Goal: Information Seeking & Learning: Learn about a topic

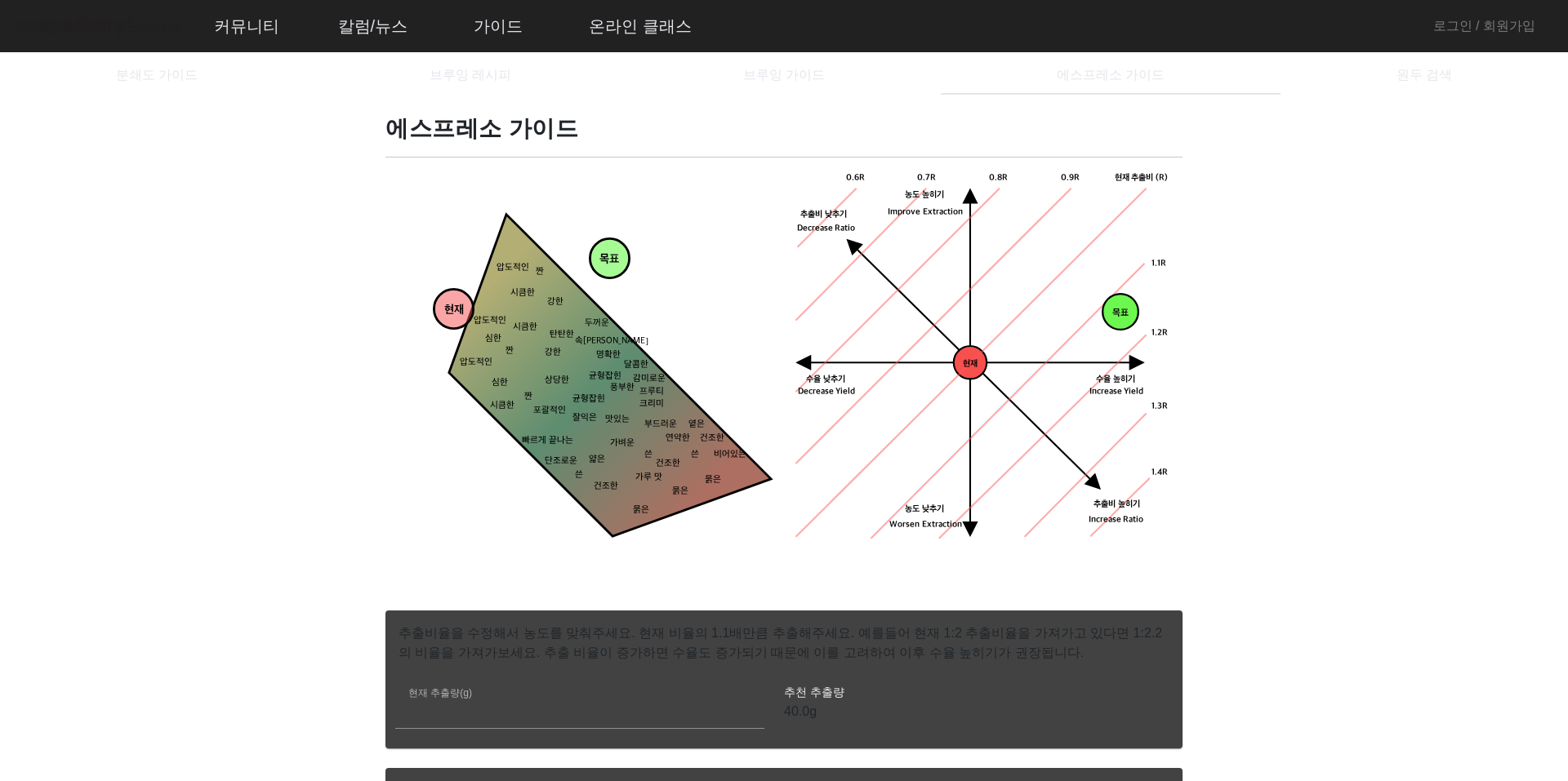
drag, startPoint x: 615, startPoint y: 254, endPoint x: 653, endPoint y: 312, distance: 69.3
click at [619, 267] on tspan "목표" at bounding box center [609, 260] width 20 height 14
drag, startPoint x: 642, startPoint y: 316, endPoint x: 603, endPoint y: 359, distance: 58.1
click at [605, 359] on tspan "목표" at bounding box center [615, 363] width 20 height 14
drag, startPoint x: 607, startPoint y: 360, endPoint x: 731, endPoint y: 323, distance: 129.4
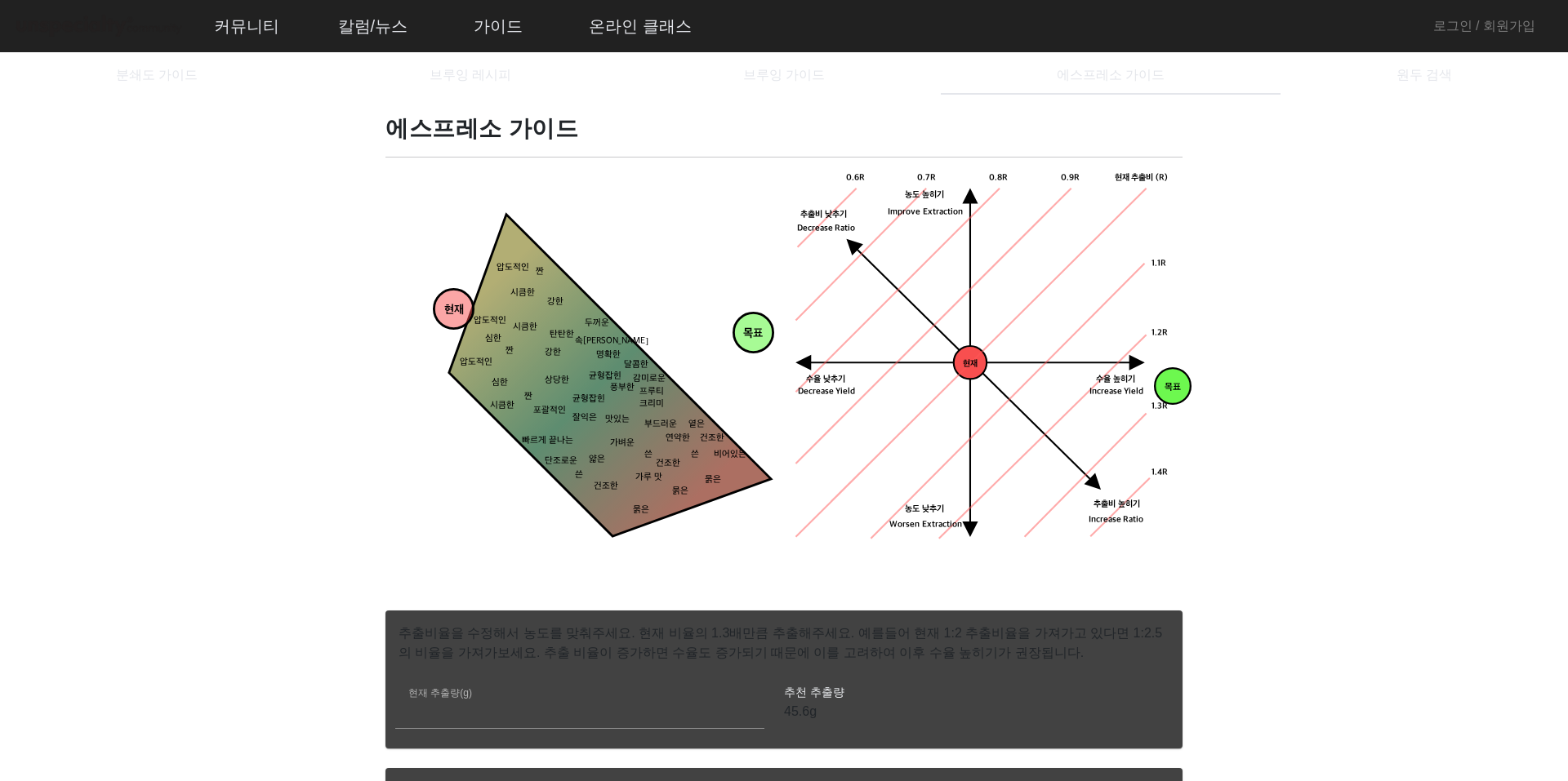
click at [743, 327] on tspan "목표" at bounding box center [753, 334] width 20 height 14
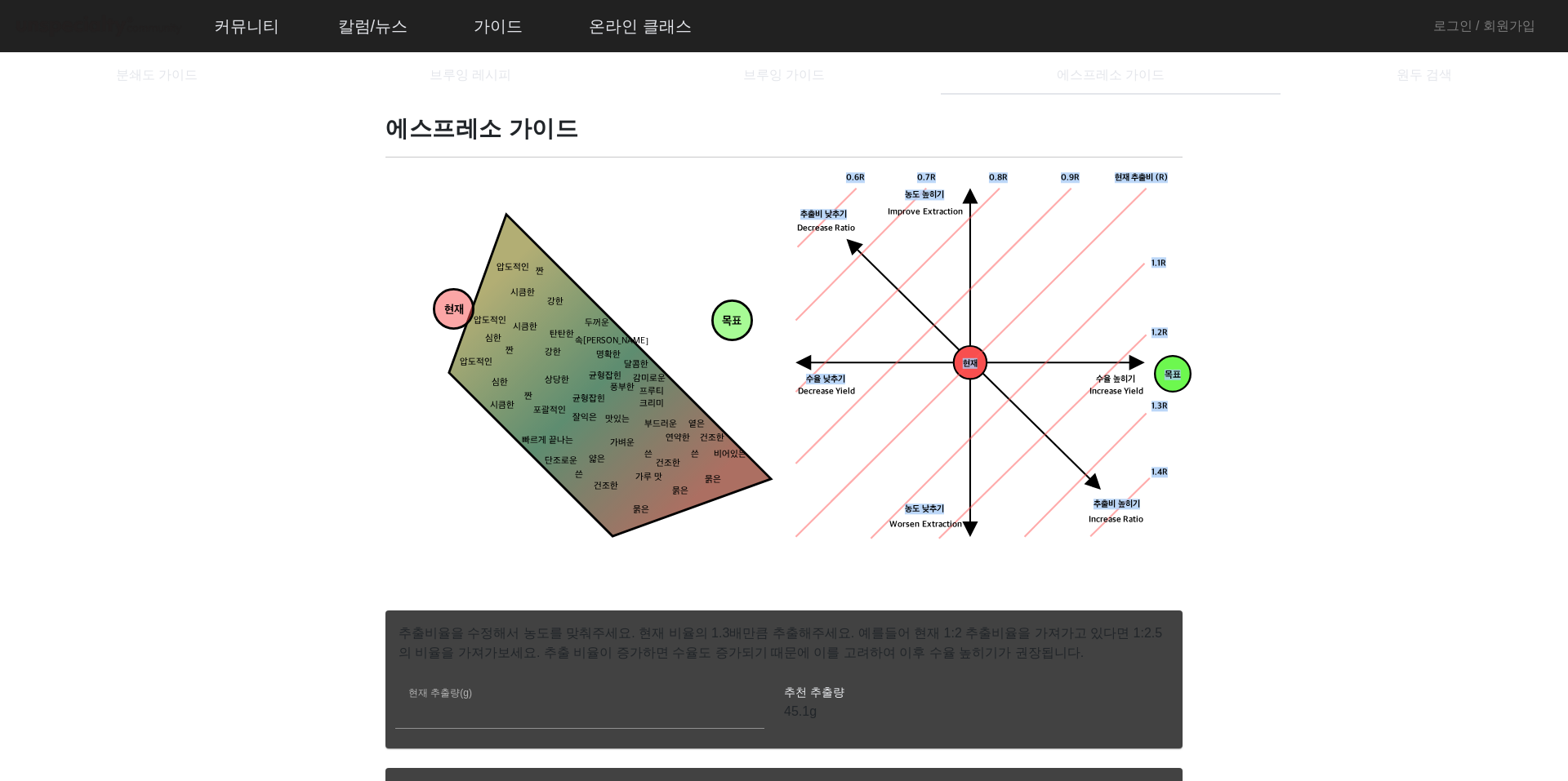
drag, startPoint x: 1174, startPoint y: 363, endPoint x: 1037, endPoint y: 340, distance: 138.9
click at [1037, 340] on div "목표 농도목표점 현재 수율 낮추기 농도 높히기 농도 낮추기 추출비 높히기 현재 추출비 (R) 0.9R 1.1R 1.2R 1.3R 1.4R 0.…" at bounding box center [983, 359] width 379 height 379
click at [670, 245] on icon "짠 시큼한 묽은 묽은 묽은 건조한 건조한 옅은 연약한 얇은 가벼운 맛있는 잘익은 상당한 강한 강한 두꺼운 탄탄한 속이찬 명확한 쓴 비어있는 쓴…" at bounding box center [584, 401] width 379 height 379
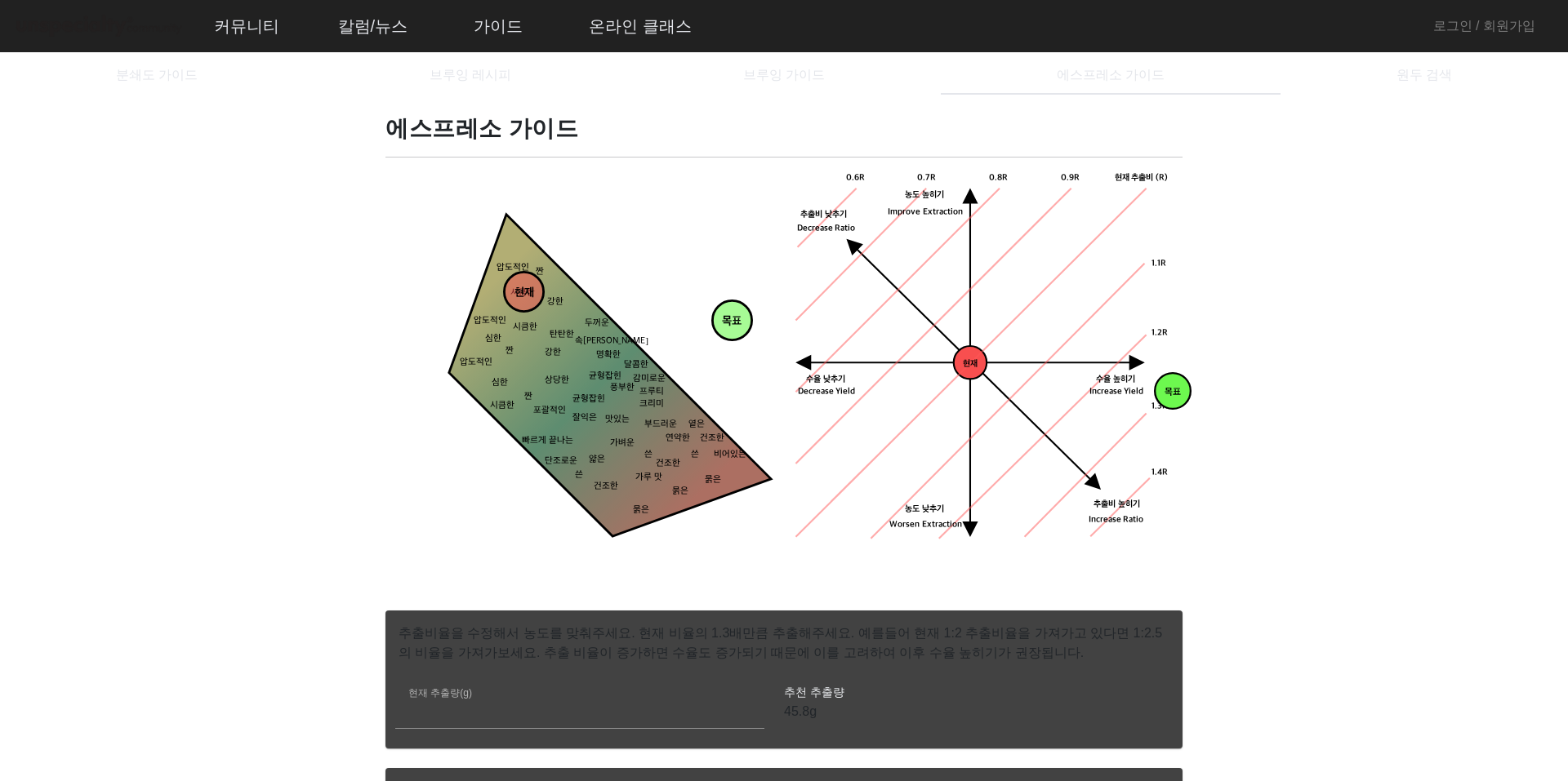
drag, startPoint x: 444, startPoint y: 305, endPoint x: 514, endPoint y: 288, distance: 72.0
click at [514, 288] on tspan "현재" at bounding box center [524, 293] width 20 height 14
drag, startPoint x: 728, startPoint y: 316, endPoint x: 602, endPoint y: 370, distance: 137.1
click at [602, 370] on tspan "목표" at bounding box center [606, 376] width 20 height 14
drag, startPoint x: 602, startPoint y: 370, endPoint x: 584, endPoint y: 392, distance: 28.4
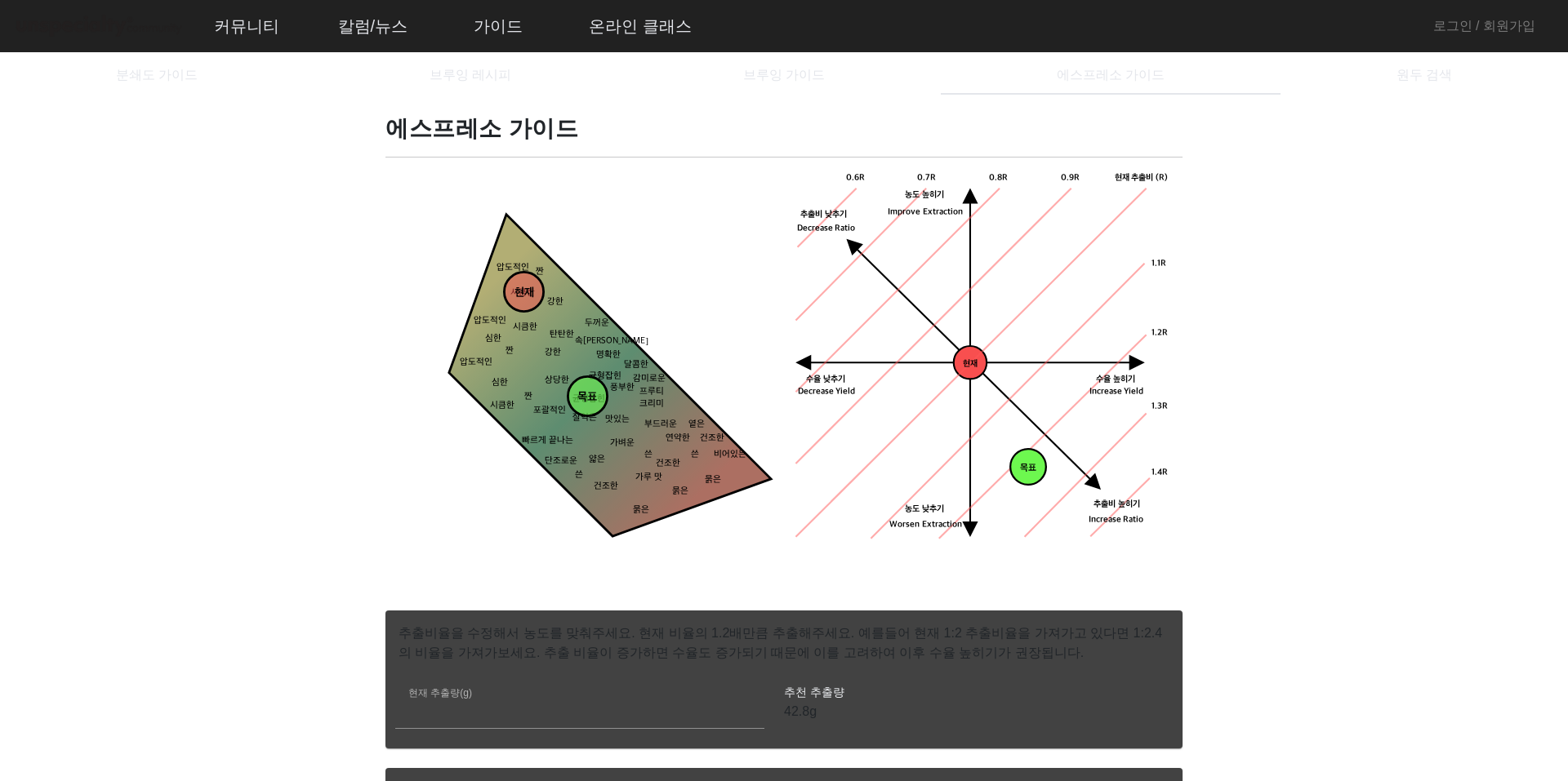
click at [584, 392] on tspan "목표" at bounding box center [587, 398] width 20 height 14
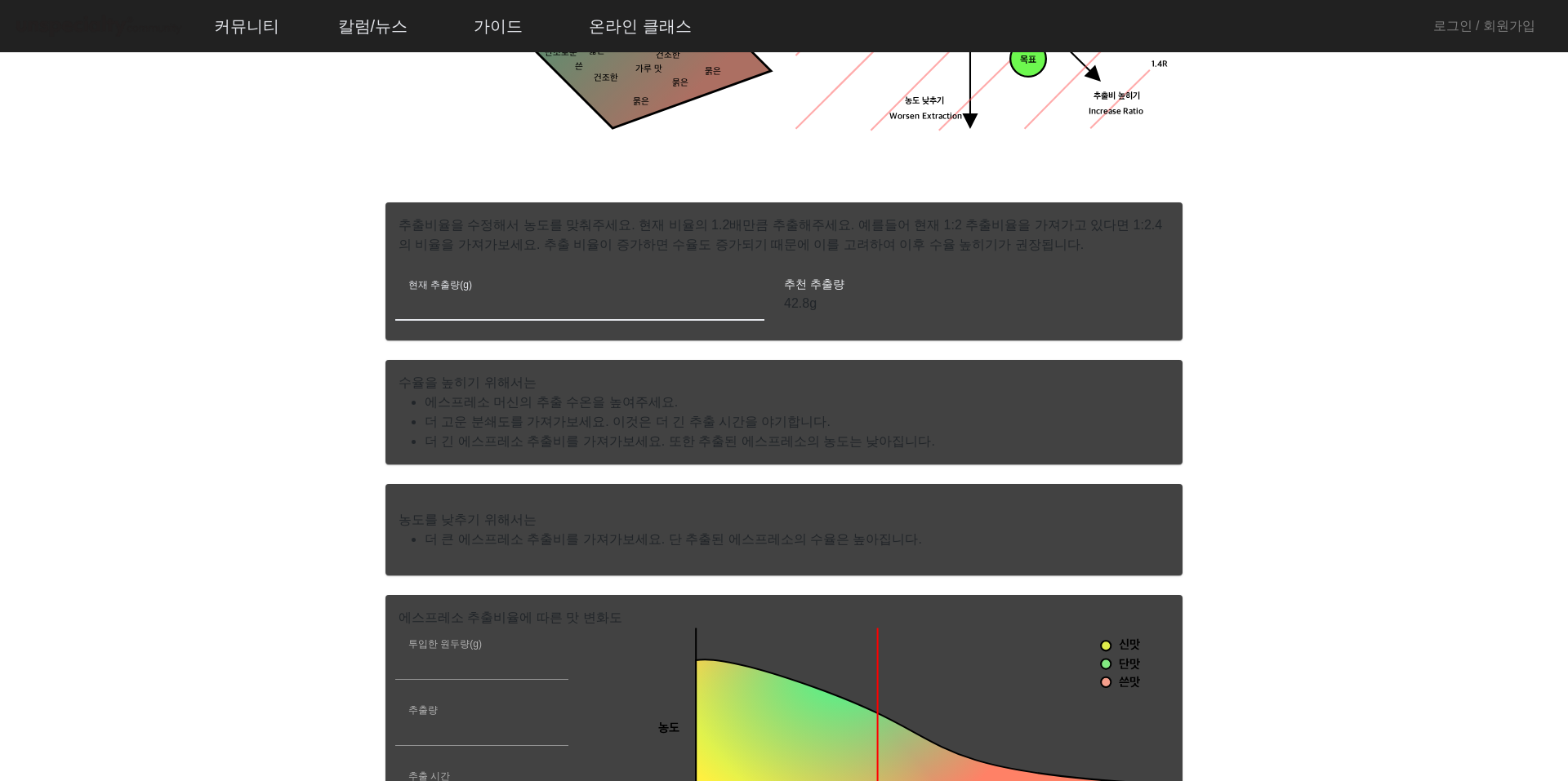
drag, startPoint x: 446, startPoint y: 302, endPoint x: 375, endPoint y: 304, distance: 71.0
click at [375, 304] on app-espresso-compass "에스프레소 가이드 현재 목표 짠 시큼한 묽은 묽은 묽은 건조한 건조한 옅은 연약한 얇은 가벼운 맛있는 잘익은 상당한 강한 강한 두꺼운 탄탄한 …" at bounding box center [783, 561] width 1528 height 1709
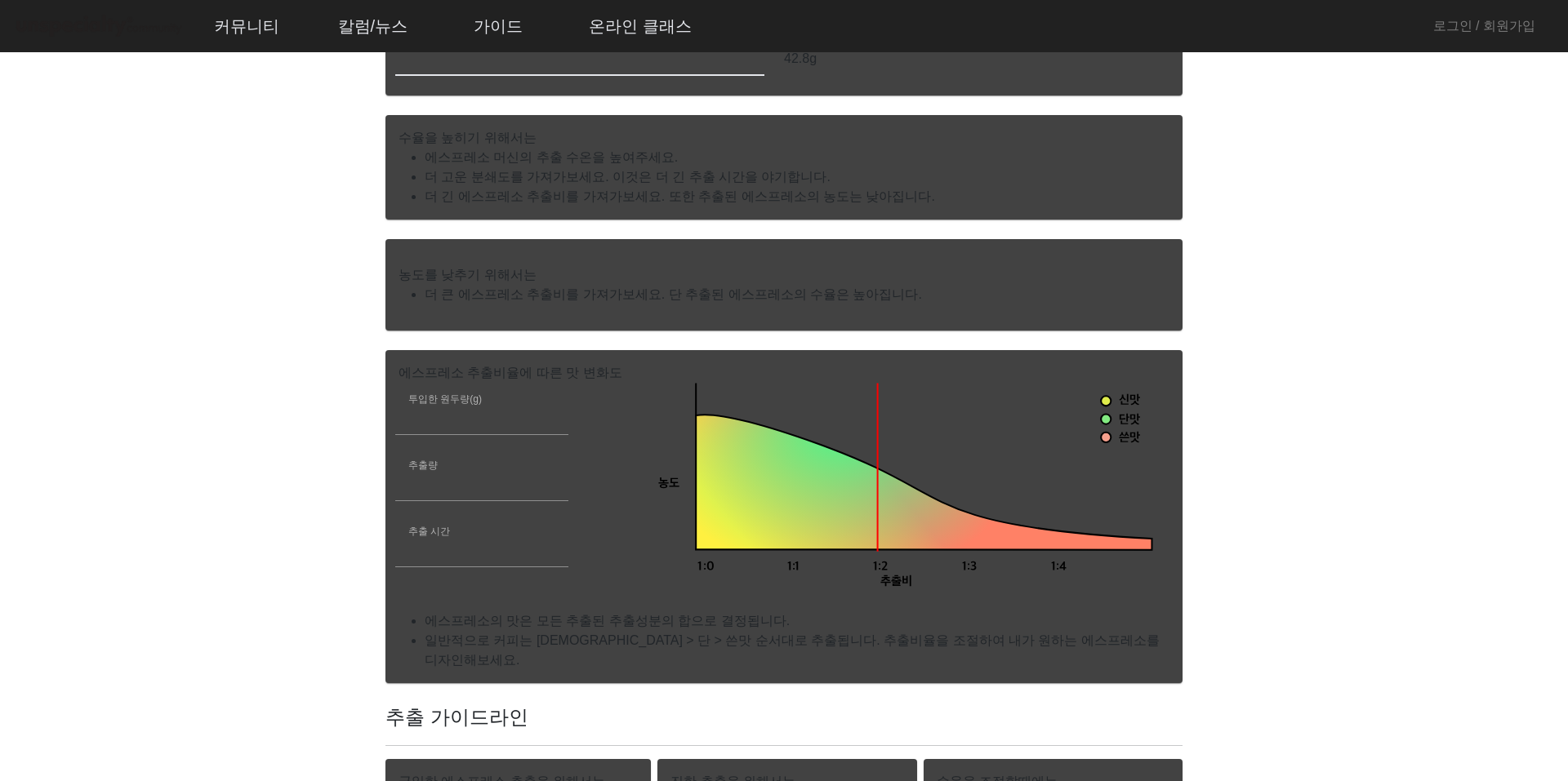
scroll to position [735, 0]
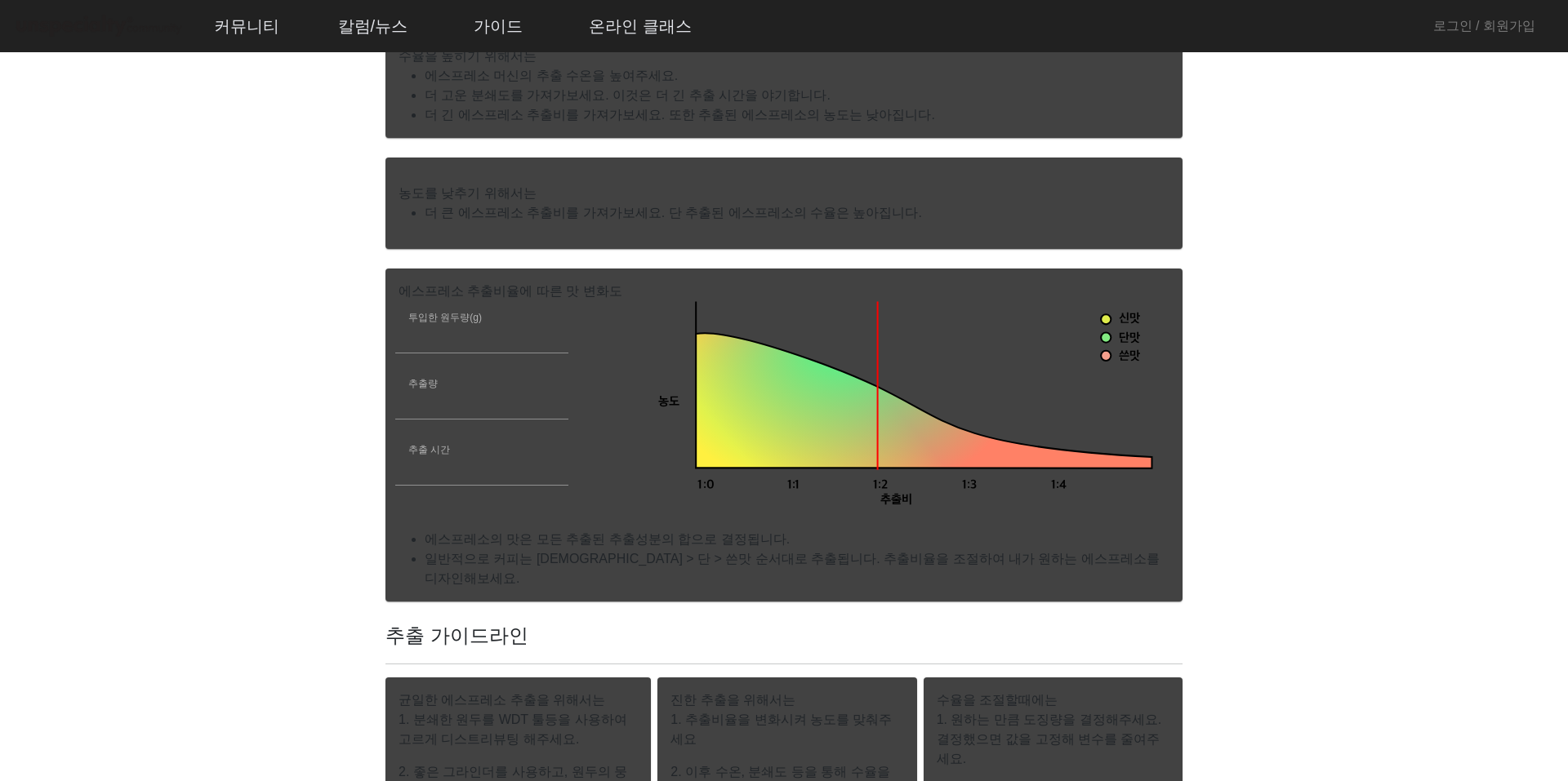
click at [383, 468] on div "에스프레소 가이드 현재 목표 짠 시큼한 묽은 묽은 묽은 건조한 건조한 옅은 연약한 얇은 가벼운 맛있는 잘익은 상당한 강한 강한 두꺼운 탄탄한 …" at bounding box center [783, 234] width 817 height 1709
click at [334, 475] on app-espresso-compass "에스프레소 가이드 현재 목표 짠 시큼한 묽은 묽은 묽은 건조한 건조한 옅은 연약한 얇은 가벼운 맛있는 잘익은 상당한 강한 강한 두꺼운 탄탄한 …" at bounding box center [783, 234] width 1528 height 1709
click at [550, 460] on input "**" at bounding box center [482, 469] width 147 height 20
click at [549, 460] on input "**" at bounding box center [482, 469] width 147 height 20
click at [549, 459] on input "**" at bounding box center [482, 469] width 147 height 20
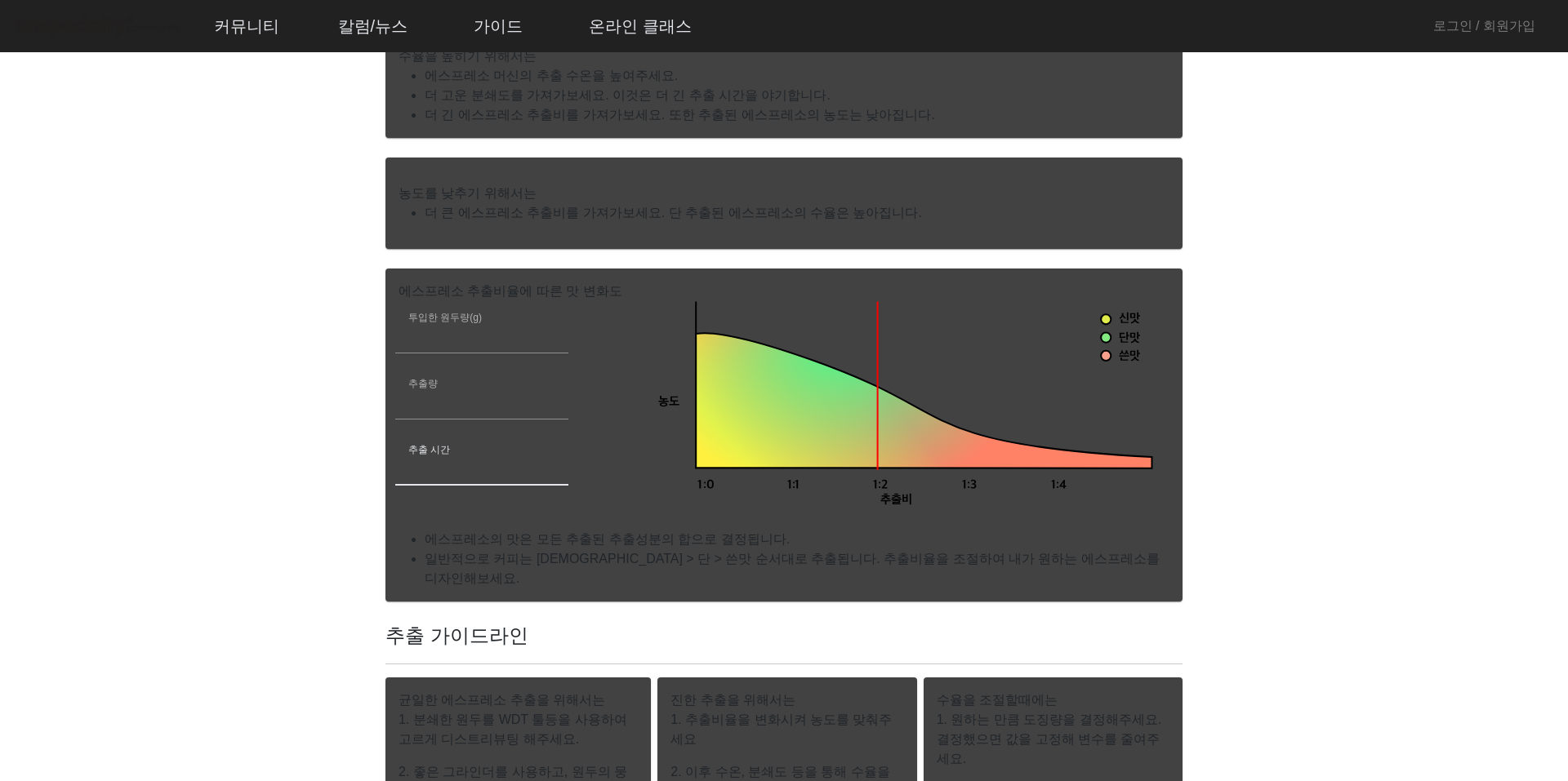
click at [549, 459] on input "**" at bounding box center [482, 469] width 147 height 20
click at [547, 468] on input "**" at bounding box center [482, 469] width 147 height 20
click at [282, 432] on app-espresso-compass "에스프레소 가이드 현재 목표 짠 시큼한 묽은 묽은 묽은 건조한 건조한 옅은 연약한 얇은 가벼운 맛있는 잘익은 상당한 강한 강한 두꺼운 탄탄한 …" at bounding box center [783, 234] width 1528 height 1709
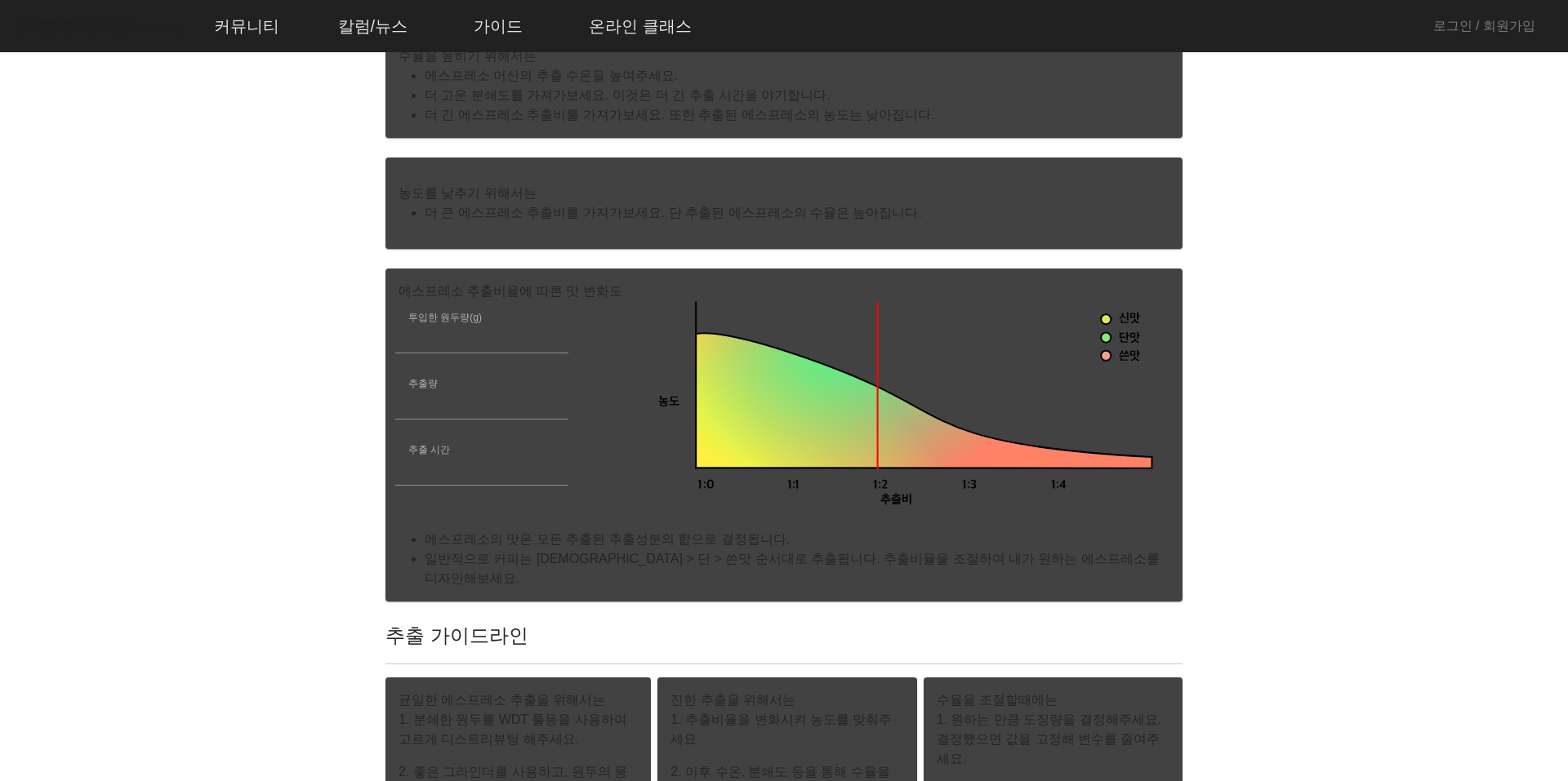
click at [383, 471] on div "에스프레소 가이드 현재 목표 짠 시큼한 묽은 묽은 묽은 건조한 건조한 옅은 연약한 얇은 가벼운 맛있는 잘익은 상당한 강한 강한 두꺼운 탄탄한 …" at bounding box center [783, 234] width 817 height 1709
click at [314, 494] on app-espresso-compass "에스프레소 가이드 현재 목표 짠 시큼한 묽은 묽은 묽은 건조한 건조한 옅은 연약한 얇은 가벼운 맛있는 잘익은 상당한 강한 강한 두꺼운 탄탄한 …" at bounding box center [783, 234] width 1528 height 1709
drag, startPoint x: 454, startPoint y: 473, endPoint x: 387, endPoint y: 473, distance: 67.0
click at [389, 473] on div "투입한 원두량(g) ** 추출량 ** 추출 시간 **" at bounding box center [515, 406] width 259 height 199
click at [334, 509] on app-espresso-compass "에스프레소 가이드 현재 목표 짠 시큼한 묽은 묽은 묽은 건조한 건조한 옅은 연약한 얇은 가벼운 맛있는 잘익은 상당한 강한 강한 두꺼운 탄탄한 …" at bounding box center [783, 234] width 1528 height 1709
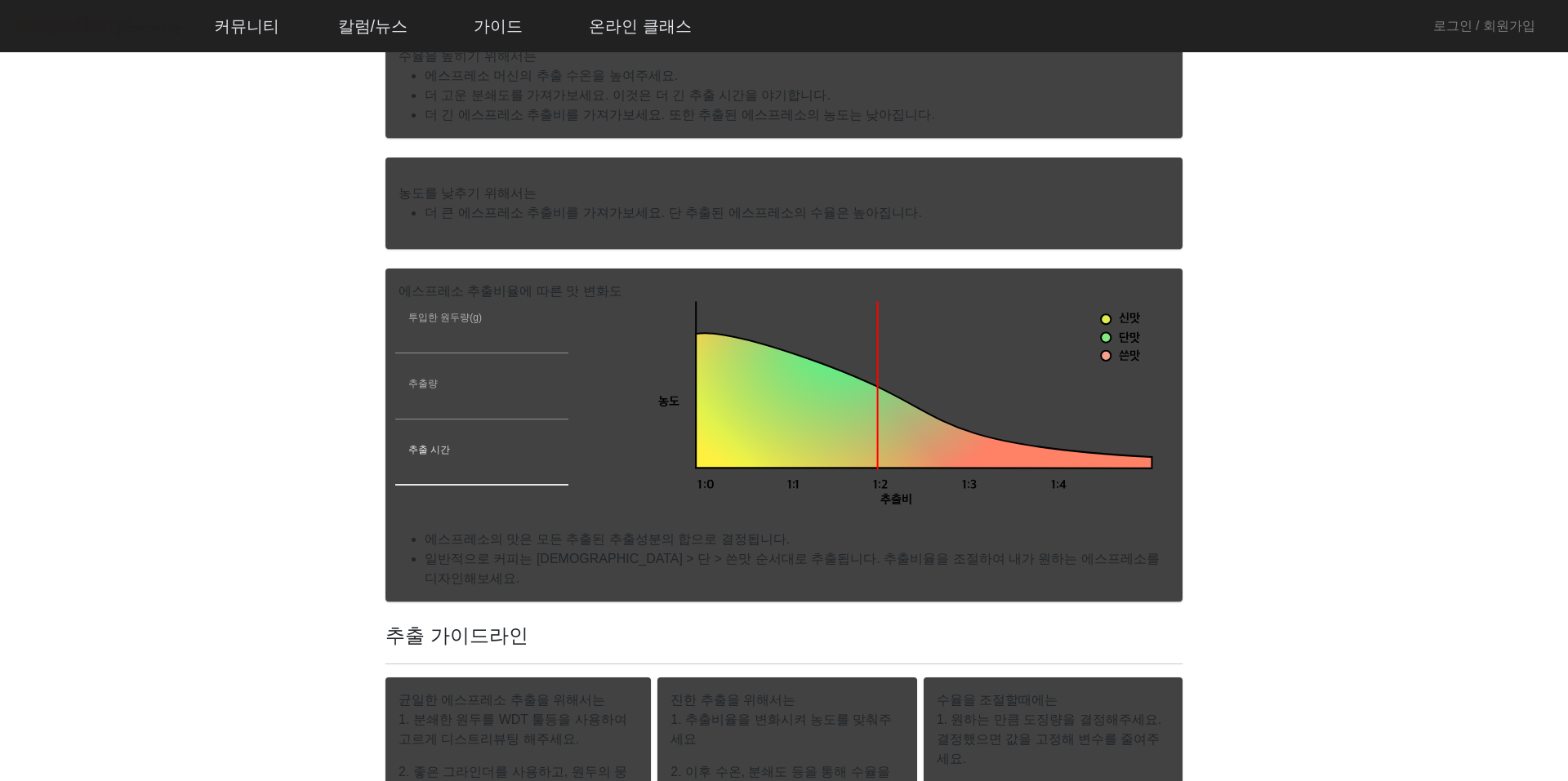
drag, startPoint x: 471, startPoint y: 474, endPoint x: 368, endPoint y: 470, distance: 103.1
click at [368, 470] on app-espresso-compass "에스프레소 가이드 현재 목표 짠 시큼한 묽은 묽은 묽은 건조한 건조한 옅은 연약한 얇은 가벼운 맛있는 잘익은 상당한 강한 강한 두꺼운 탄탄한 …" at bounding box center [783, 234] width 1528 height 1709
type input "**"
click at [325, 470] on app-espresso-compass "에스프레소 가이드 현재 목표 짠 시큼한 묽은 묽은 묽은 건조한 건조한 옅은 연약한 얇은 가벼운 맛있는 잘익은 상당한 강한 강한 두꺼운 탄탄한 …" at bounding box center [783, 234] width 1528 height 1709
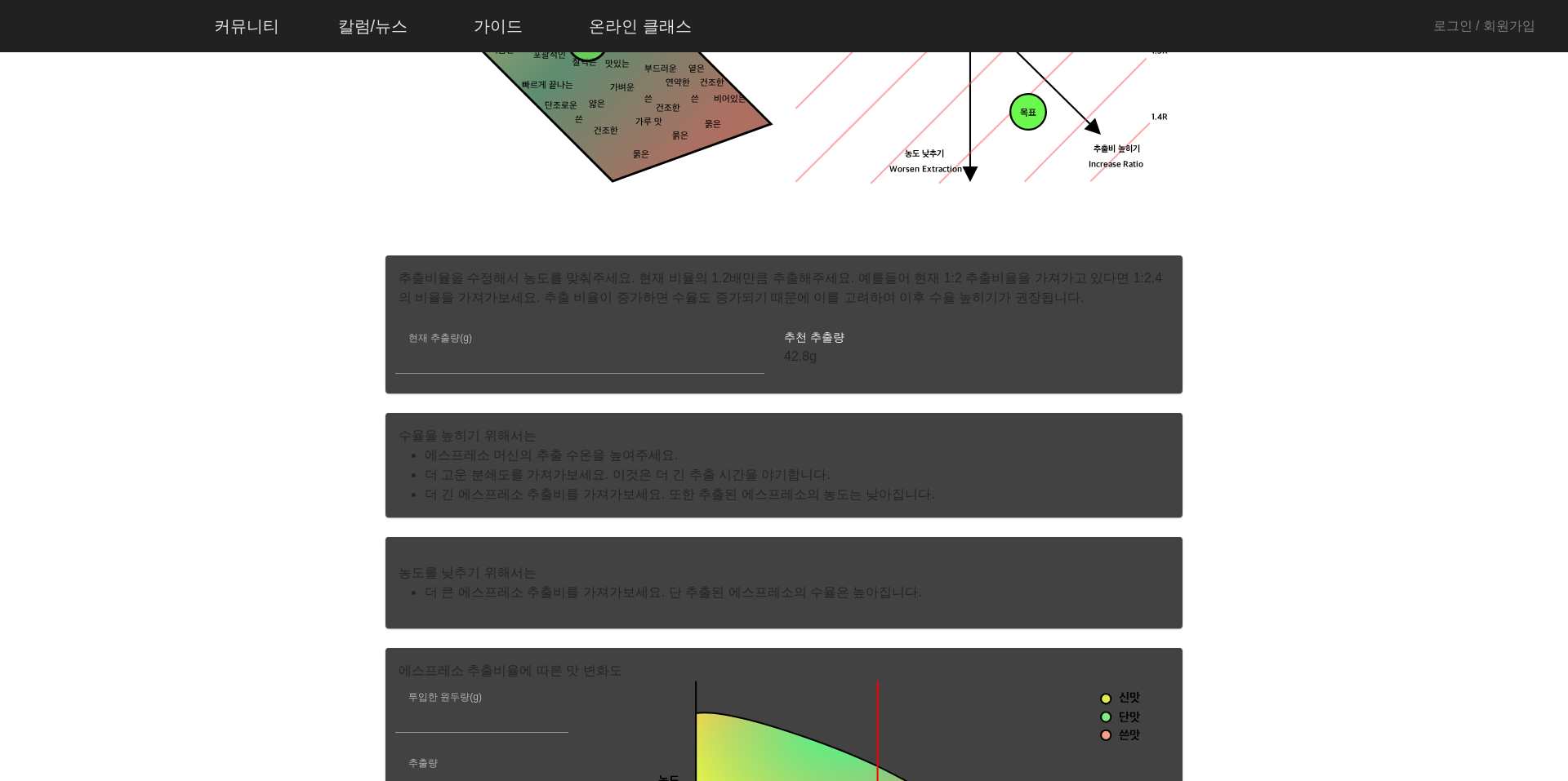
scroll to position [0, 0]
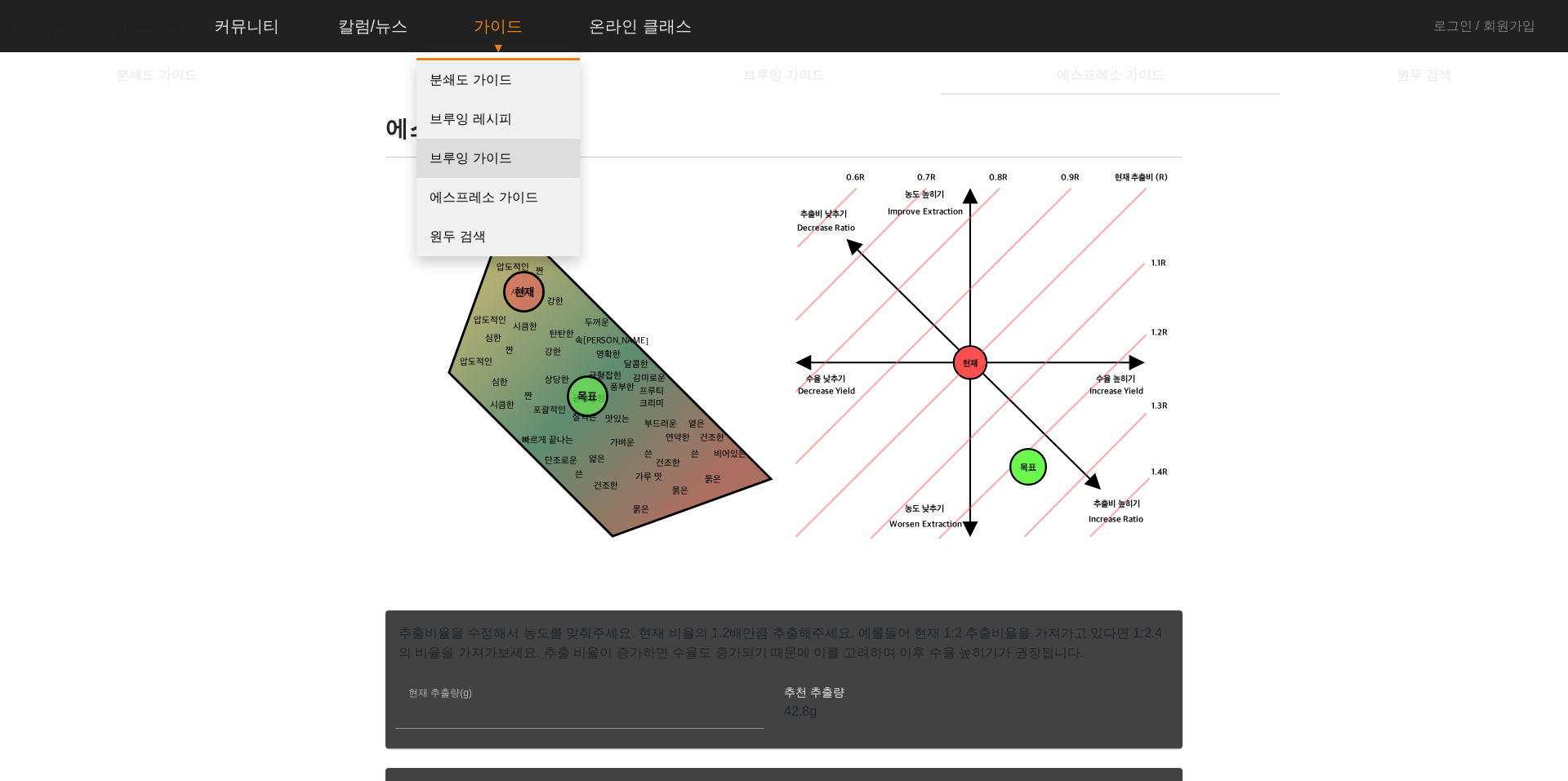
click at [484, 161] on link "브루잉 가이드" at bounding box center [498, 159] width 163 height 39
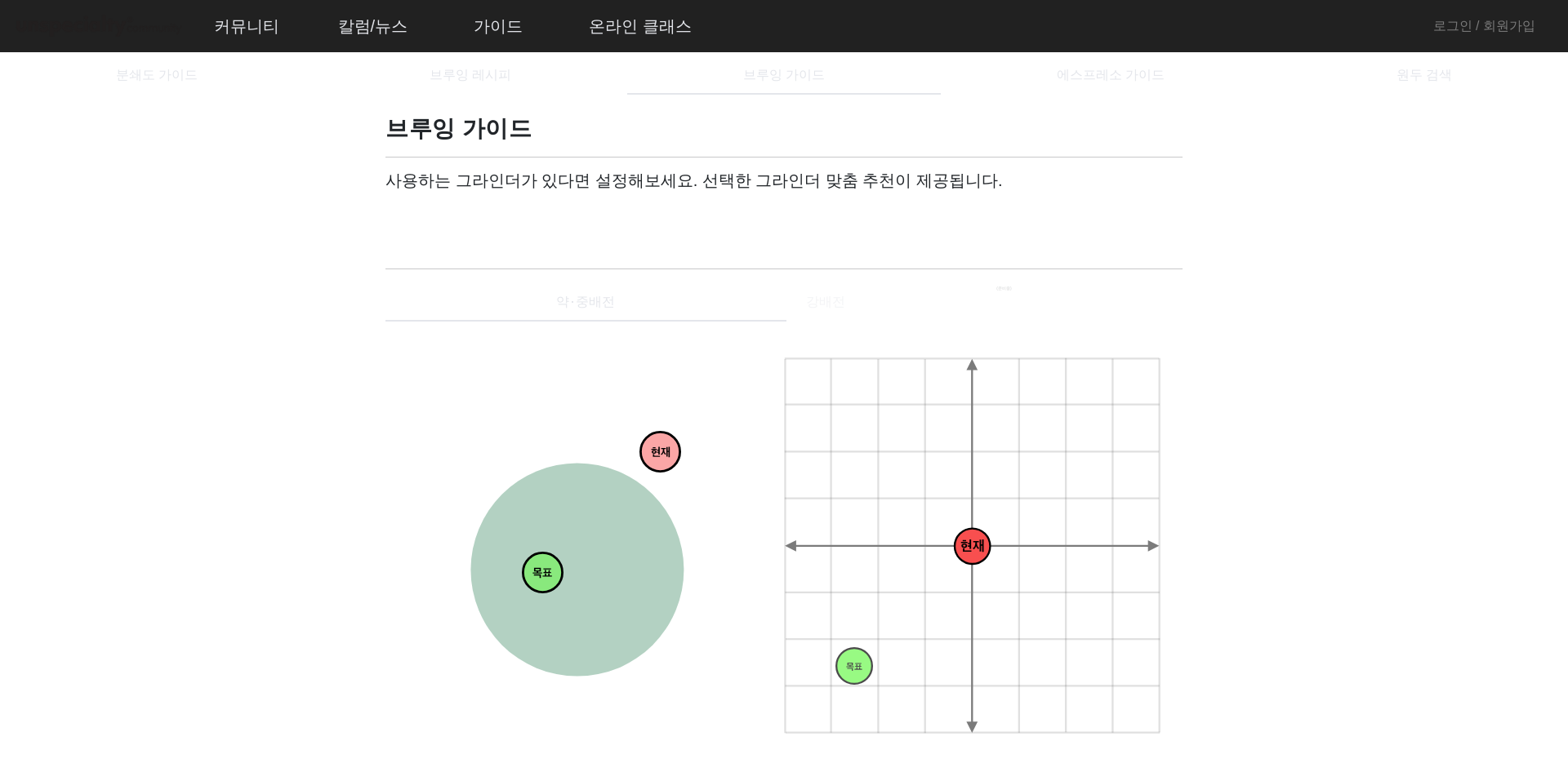
drag, startPoint x: 560, startPoint y: 438, endPoint x: 659, endPoint y: 450, distance: 99.7
click at [659, 450] on tspan "현재" at bounding box center [661, 454] width 20 height 14
click at [568, 573] on tspan "목표" at bounding box center [578, 578] width 20 height 14
drag, startPoint x: 905, startPoint y: 546, endPoint x: 882, endPoint y: 547, distance: 23.0
click at [882, 547] on polygon at bounding box center [879, 545] width 189 height 12
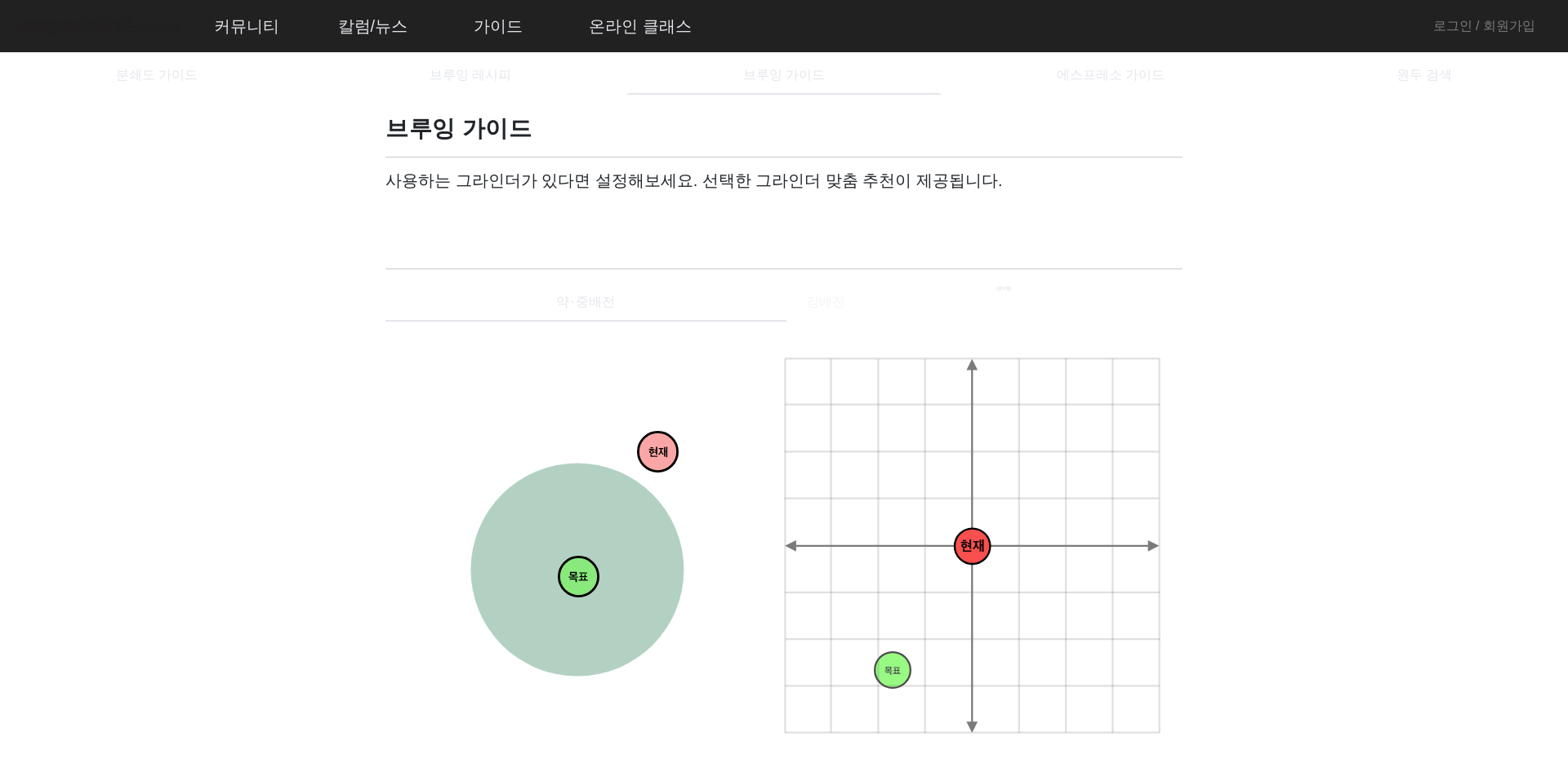
drag, startPoint x: 972, startPoint y: 543, endPoint x: 969, endPoint y: 621, distance: 78.1
click at [968, 615] on icon "+ 0.5g - 30um + 30um + 60um + 90um - 60um - 90um + 1.0g + 1.5g + 2.0g - 0.5g - …" at bounding box center [973, 546] width 379 height 379
click at [970, 671] on icon "+ 0.5g - 30um + 30um + 60um + 90um - 60um - 90um + 1.0g + 1.5g + 2.0g - 0.5g - …" at bounding box center [973, 546] width 379 height 379
click at [531, 207] on icon at bounding box center [537, 213] width 16 height 20
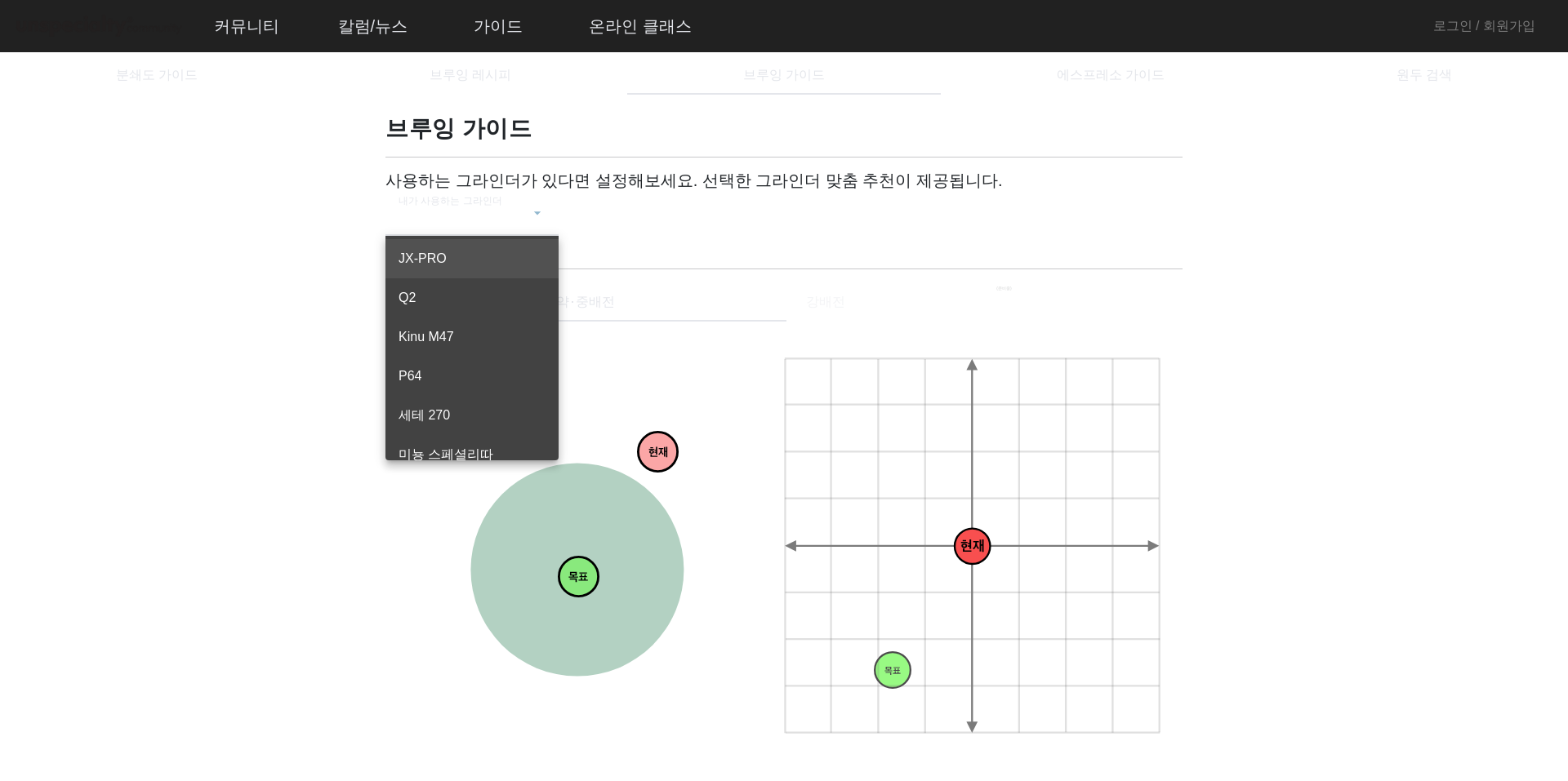
scroll to position [141, 0]
click at [1339, 289] on div at bounding box center [784, 390] width 1568 height 781
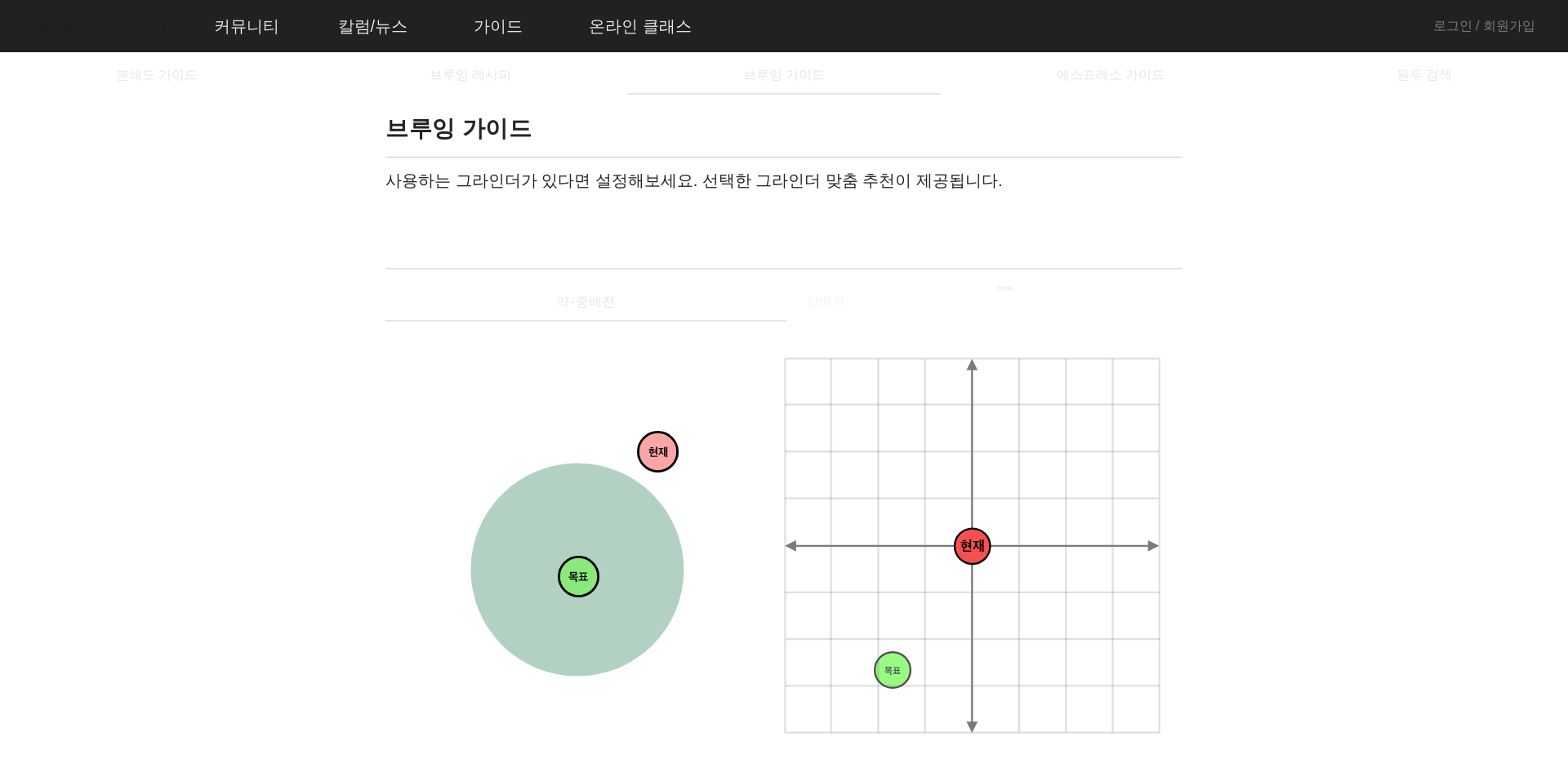
drag, startPoint x: 981, startPoint y: 546, endPoint x: 1003, endPoint y: 546, distance: 22.0
click at [1003, 546] on g "+ 0.5g - 30um + 30um + 60um + 90um - 60um - 90um + 1.0g + 1.5g + 2.0g - 0.5g - …" at bounding box center [972, 545] width 375 height 375
click at [654, 452] on tspan "현재" at bounding box center [655, 454] width 20 height 14
click at [653, 452] on tspan "현재" at bounding box center [653, 454] width 20 height 14
click at [582, 573] on tspan "목표" at bounding box center [575, 574] width 20 height 14
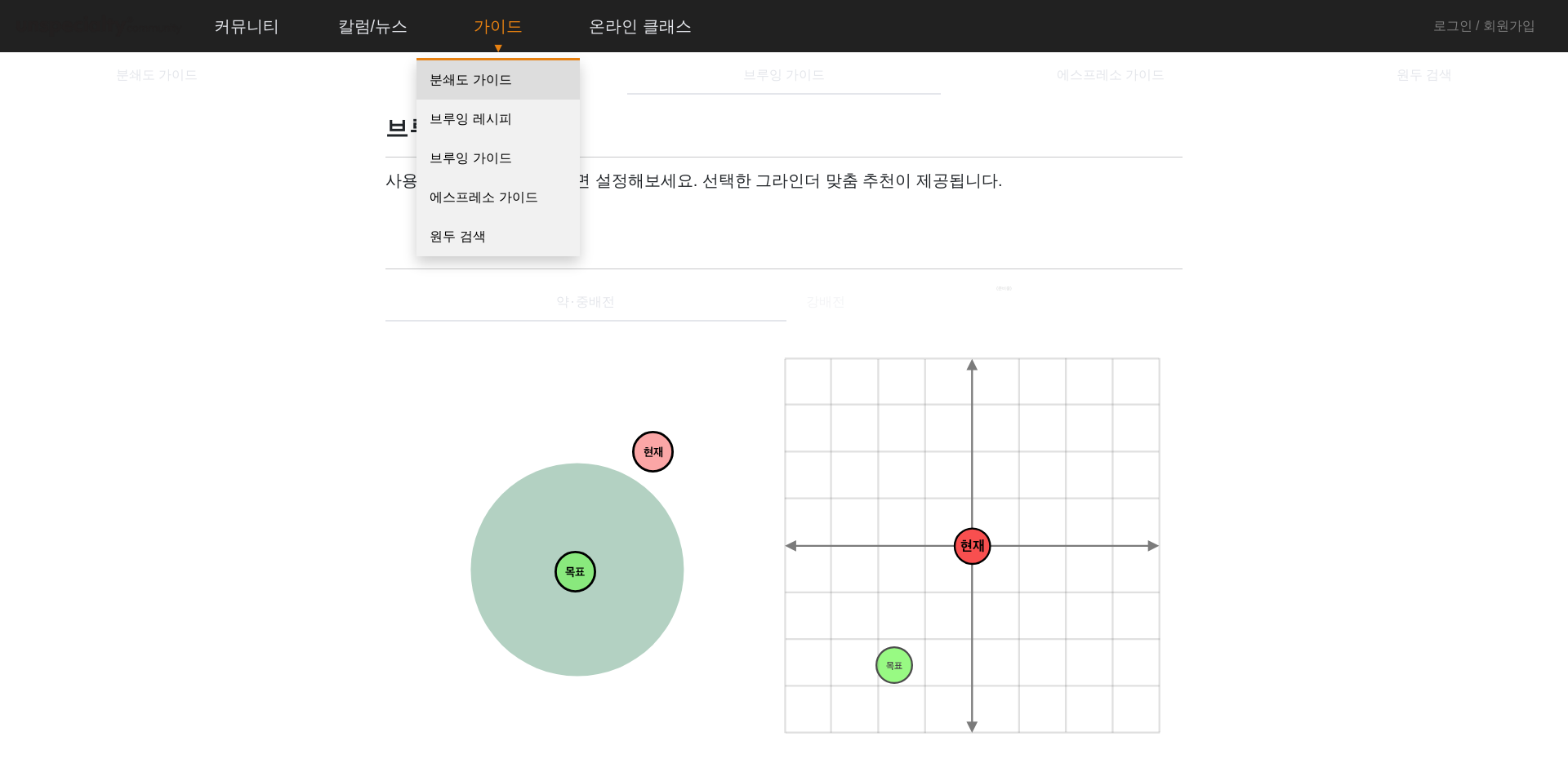
click at [496, 77] on link "분쇄도 가이드" at bounding box center [498, 80] width 163 height 39
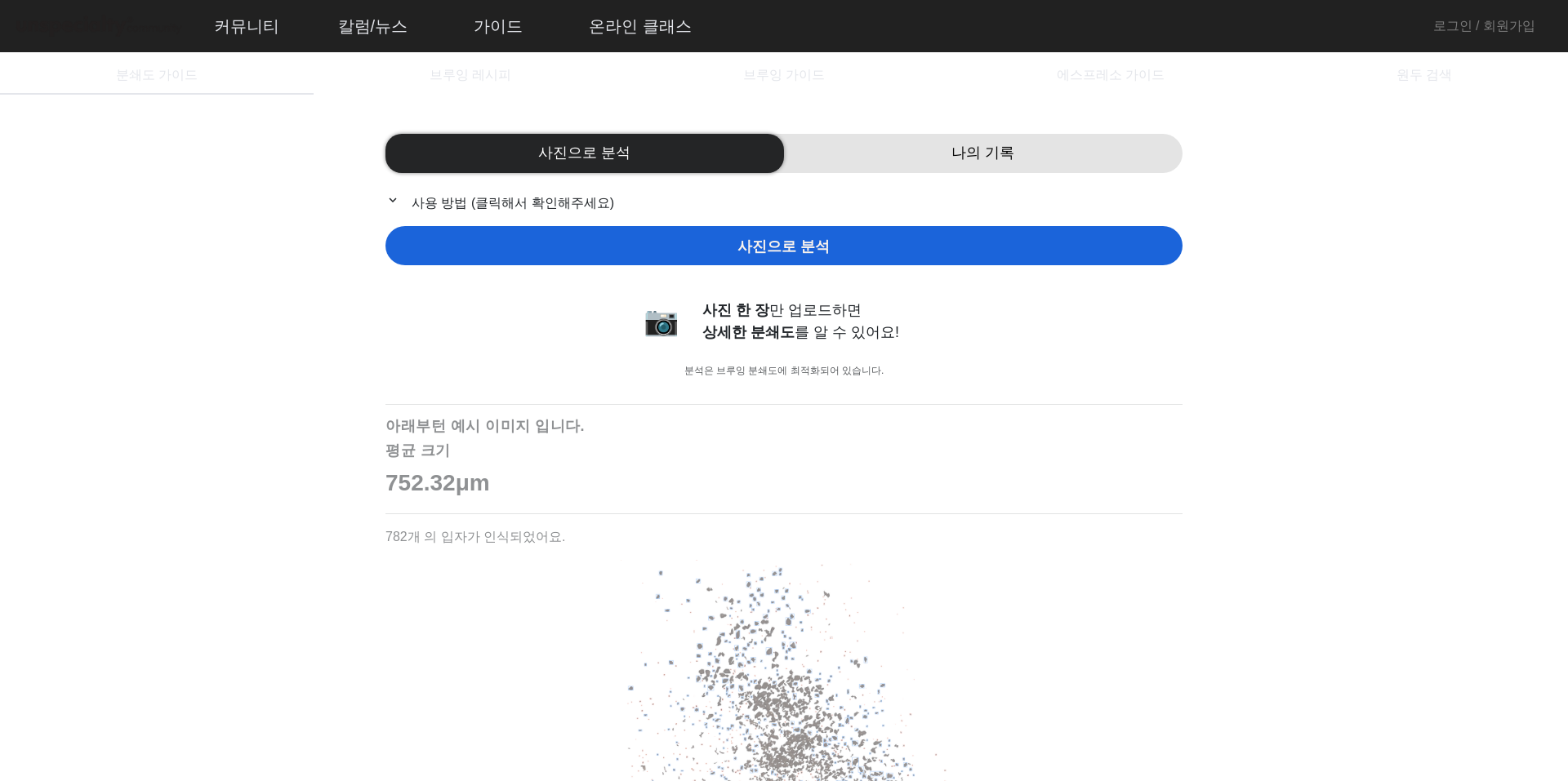
click at [498, 200] on p "expand_more 사용 방법 (클릭해서 확인해주세요)" at bounding box center [784, 202] width 797 height 20
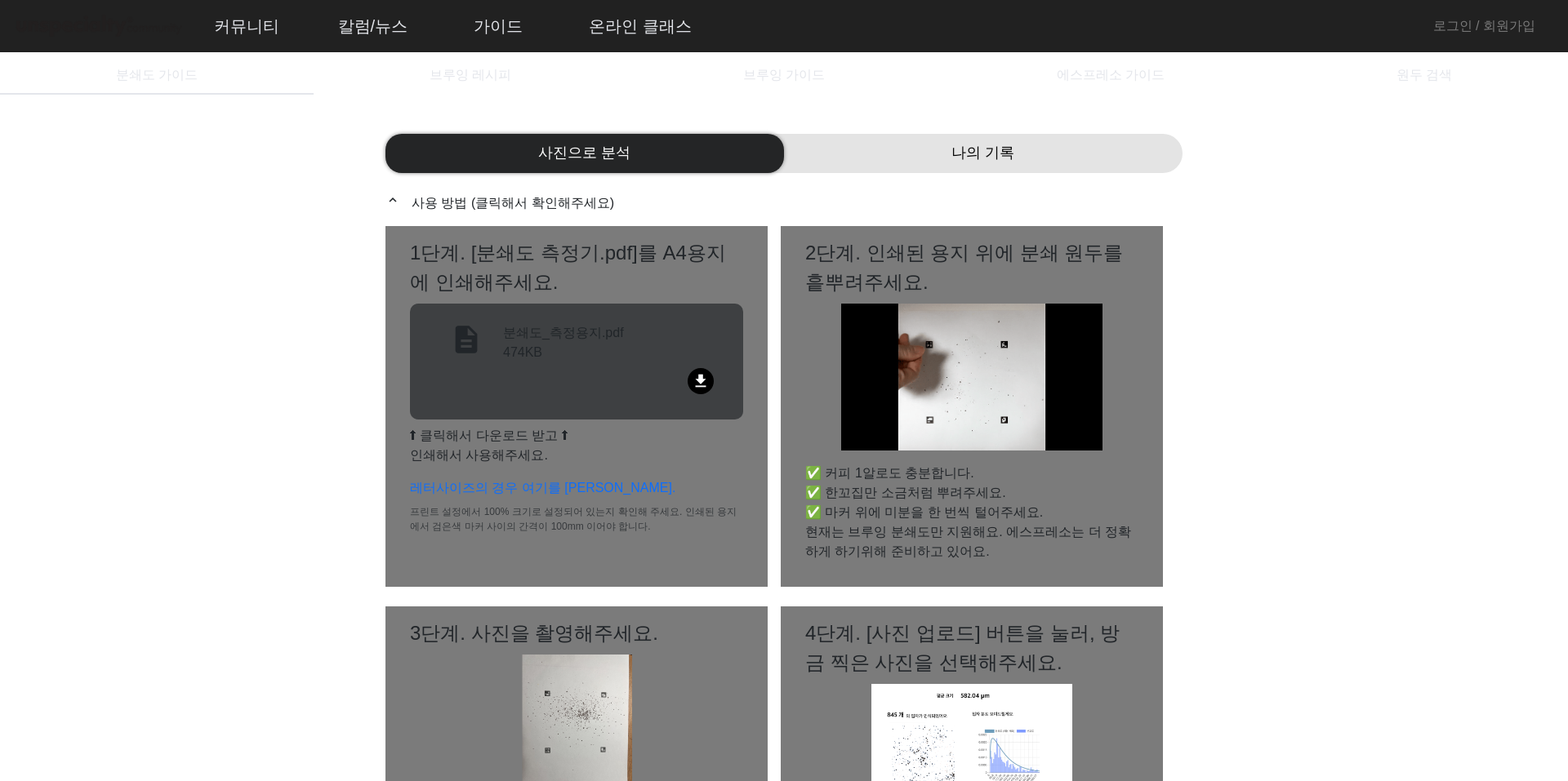
click at [690, 373] on mat-icon "file_download" at bounding box center [700, 380] width 26 height 26
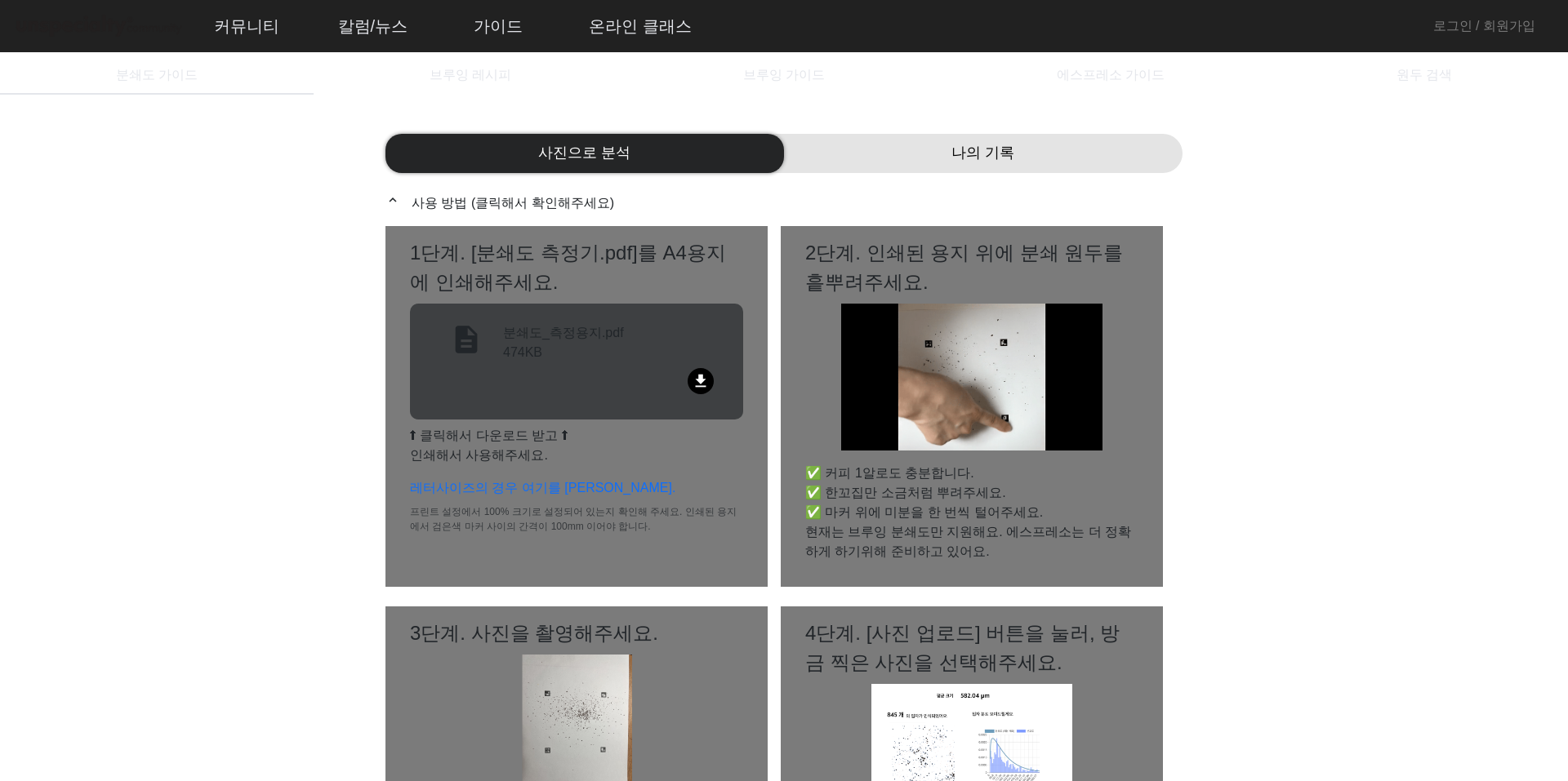
drag, startPoint x: 489, startPoint y: 513, endPoint x: 626, endPoint y: 519, distance: 137.1
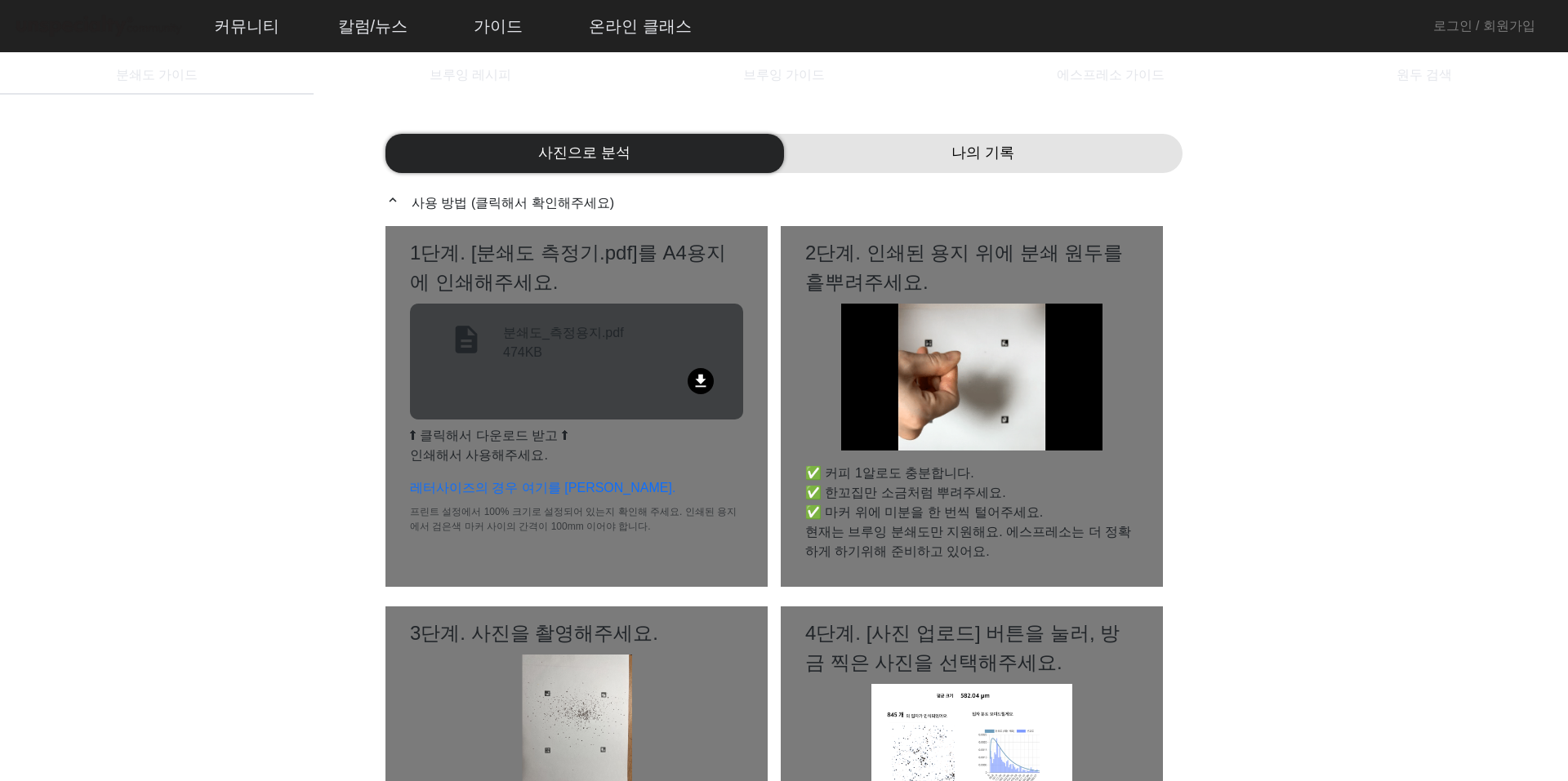
click at [625, 519] on p "프린트 설정에서 100% 크기로 설정되어 있는지 확인해 주세요. 인쇄된 용지에서 검은색 마커 사이의 간격이 100mm 이어야 합니다." at bounding box center [576, 519] width 333 height 29
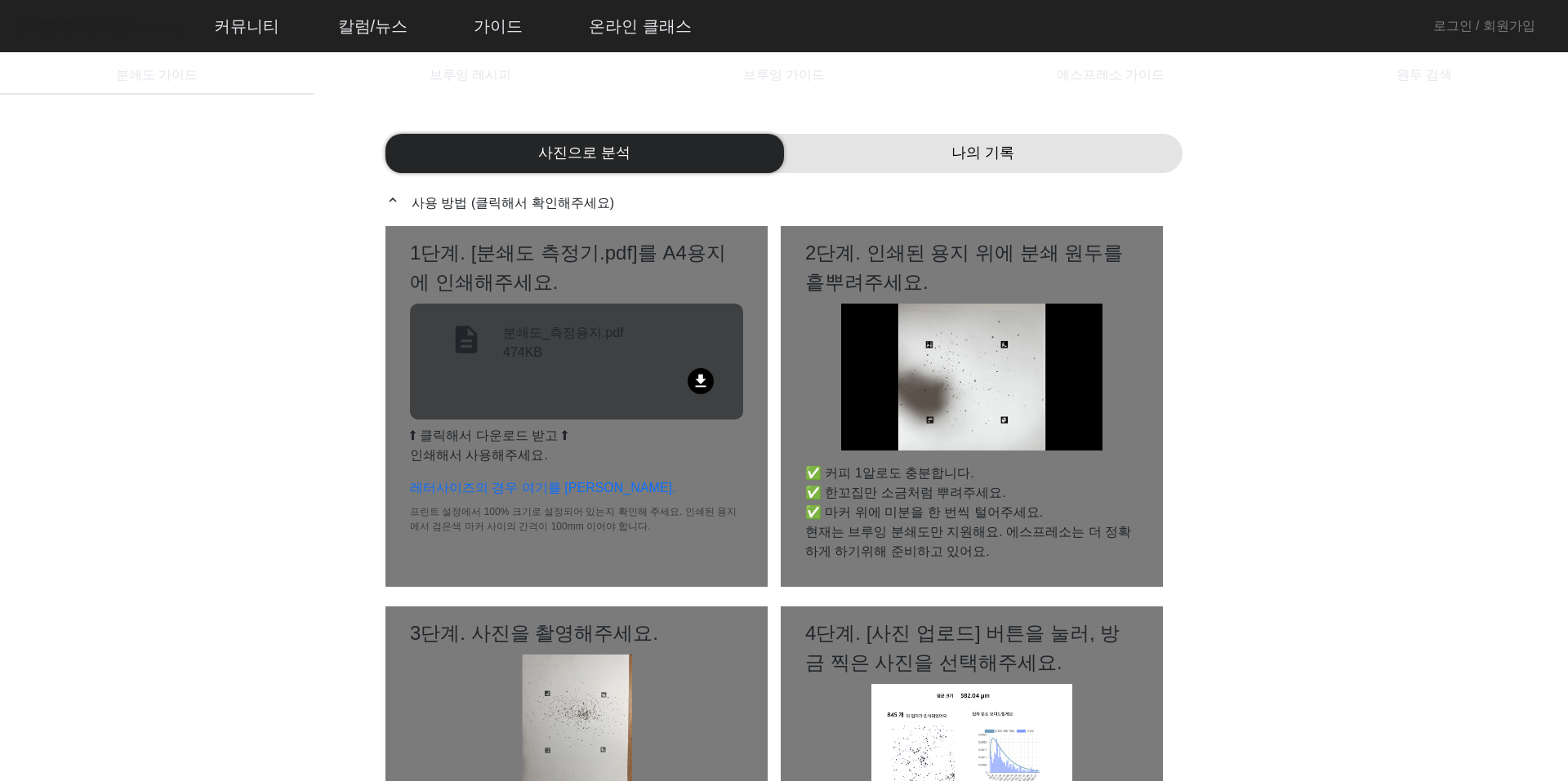
drag, startPoint x: 710, startPoint y: 515, endPoint x: 728, endPoint y: 515, distance: 18.0
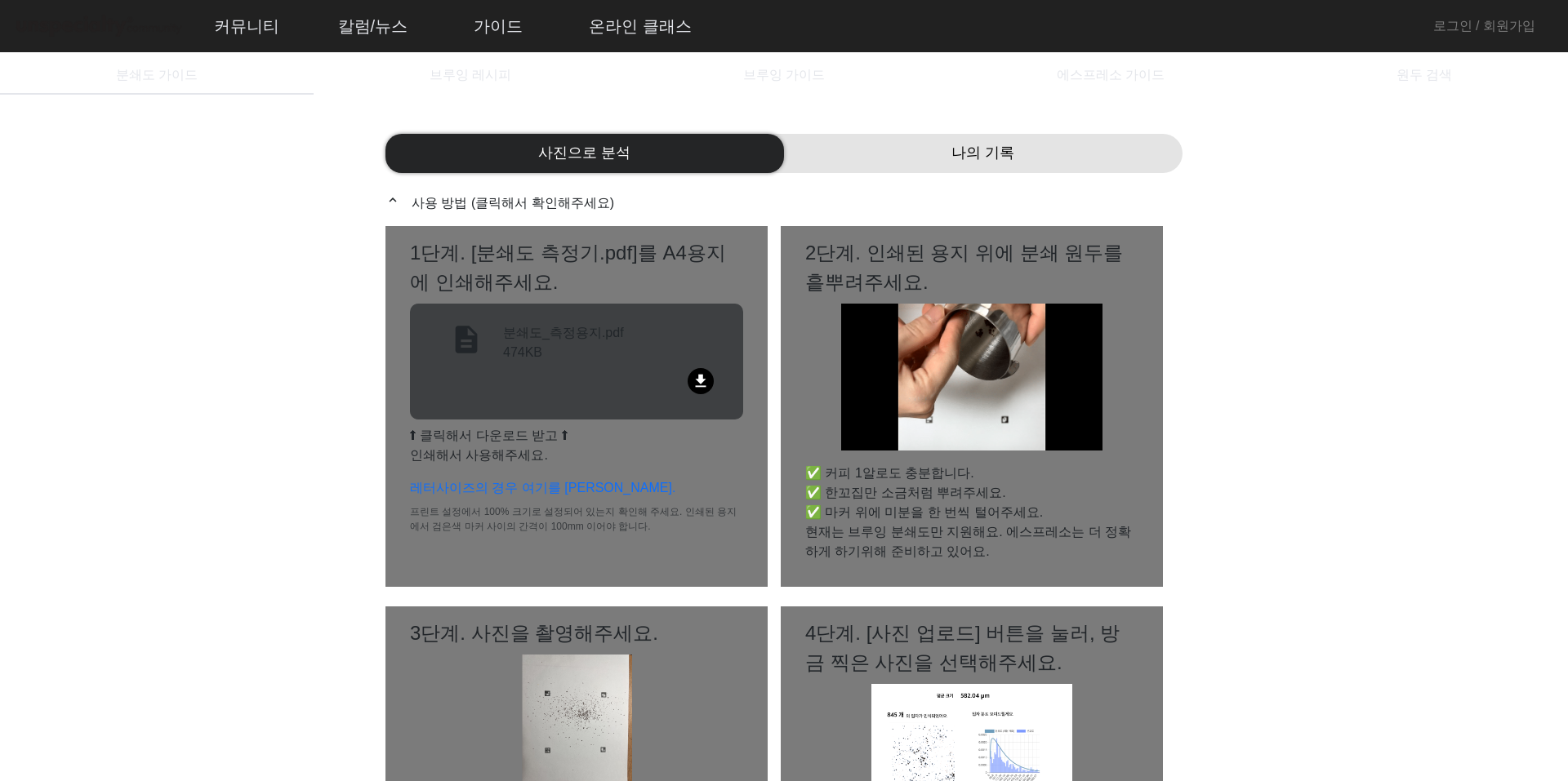
click at [728, 515] on p "프린트 설정에서 100% 크기로 설정되어 있는지 확인해 주세요. 인쇄된 용지에서 검은색 마커 사이의 간격이 100mm 이어야 합니다." at bounding box center [576, 519] width 333 height 29
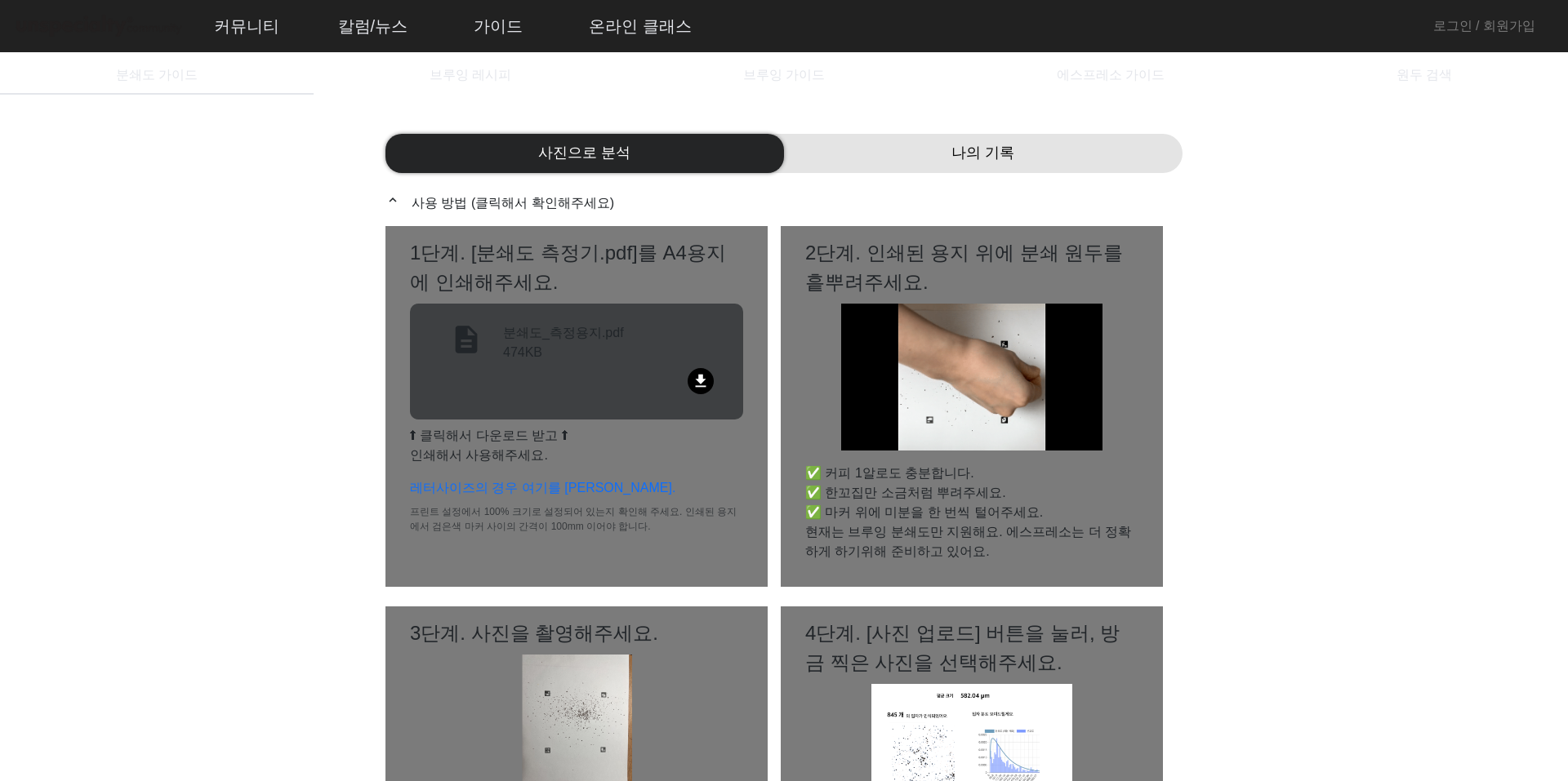
click at [952, 158] on div "나의 기록" at bounding box center [983, 153] width 398 height 39
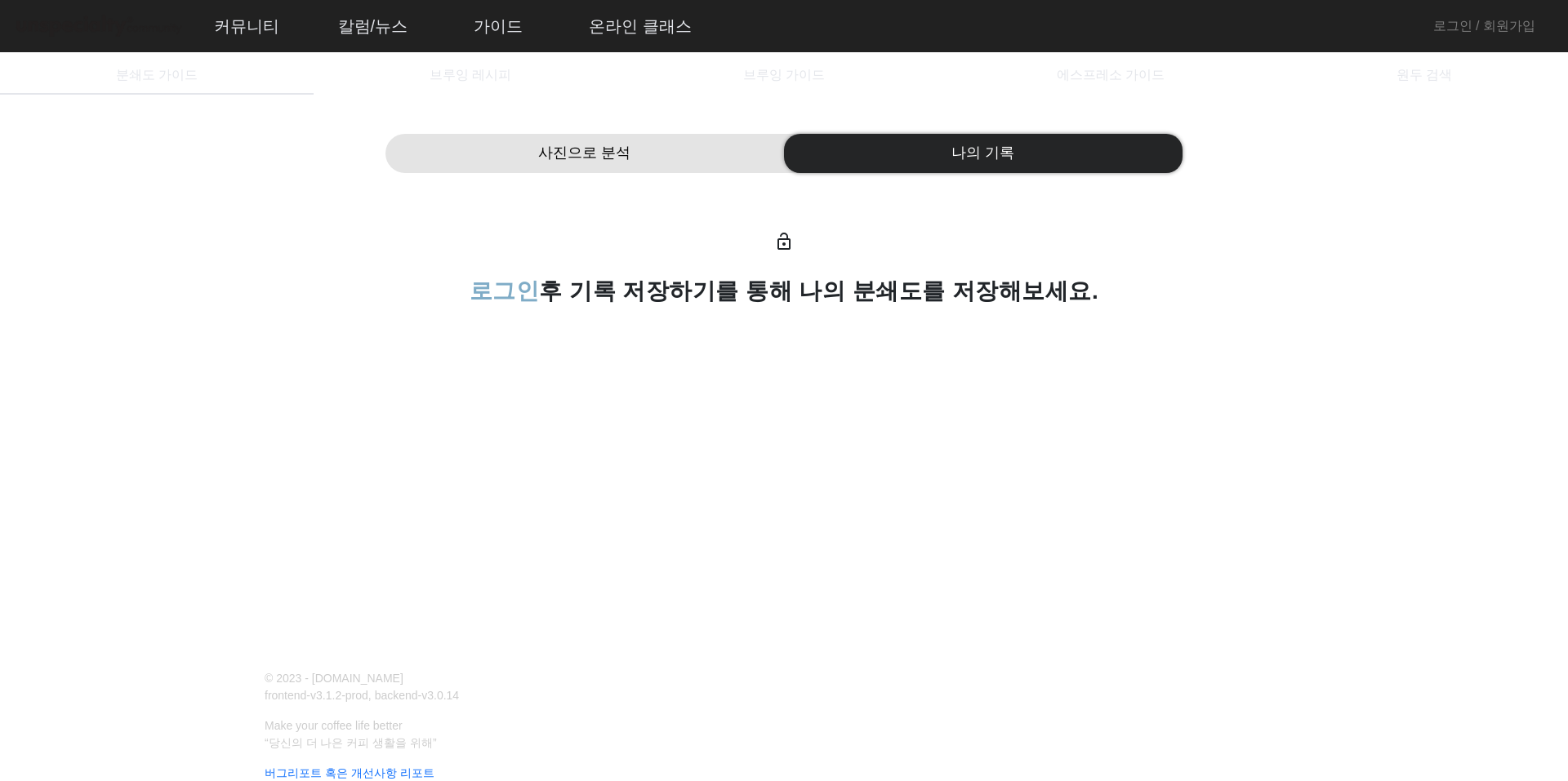
click at [643, 138] on div "사진으로 분석" at bounding box center [584, 153] width 398 height 39
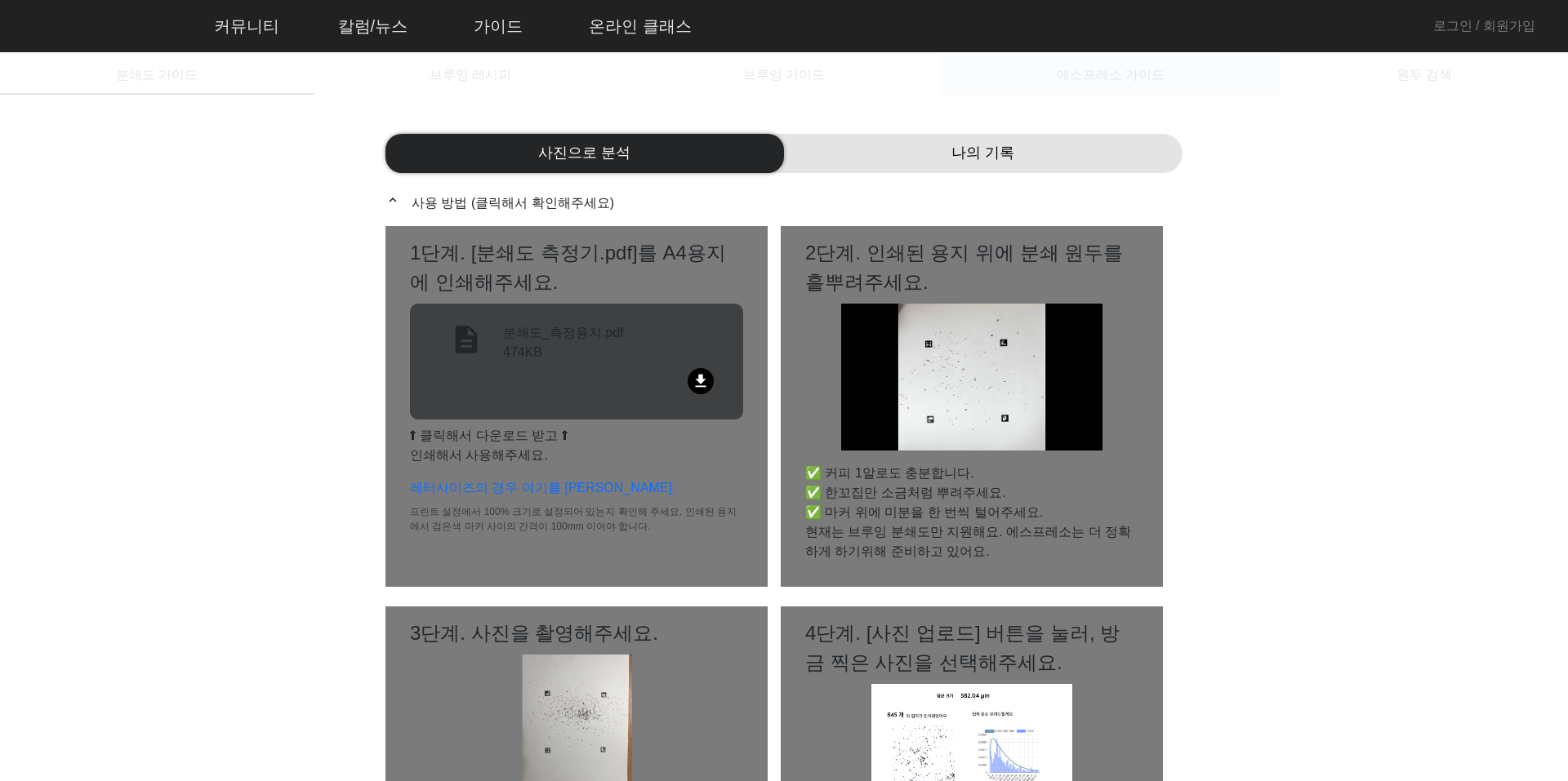
click at [1078, 81] on span "에스프레소 가이드" at bounding box center [1110, 74] width 108 height 13
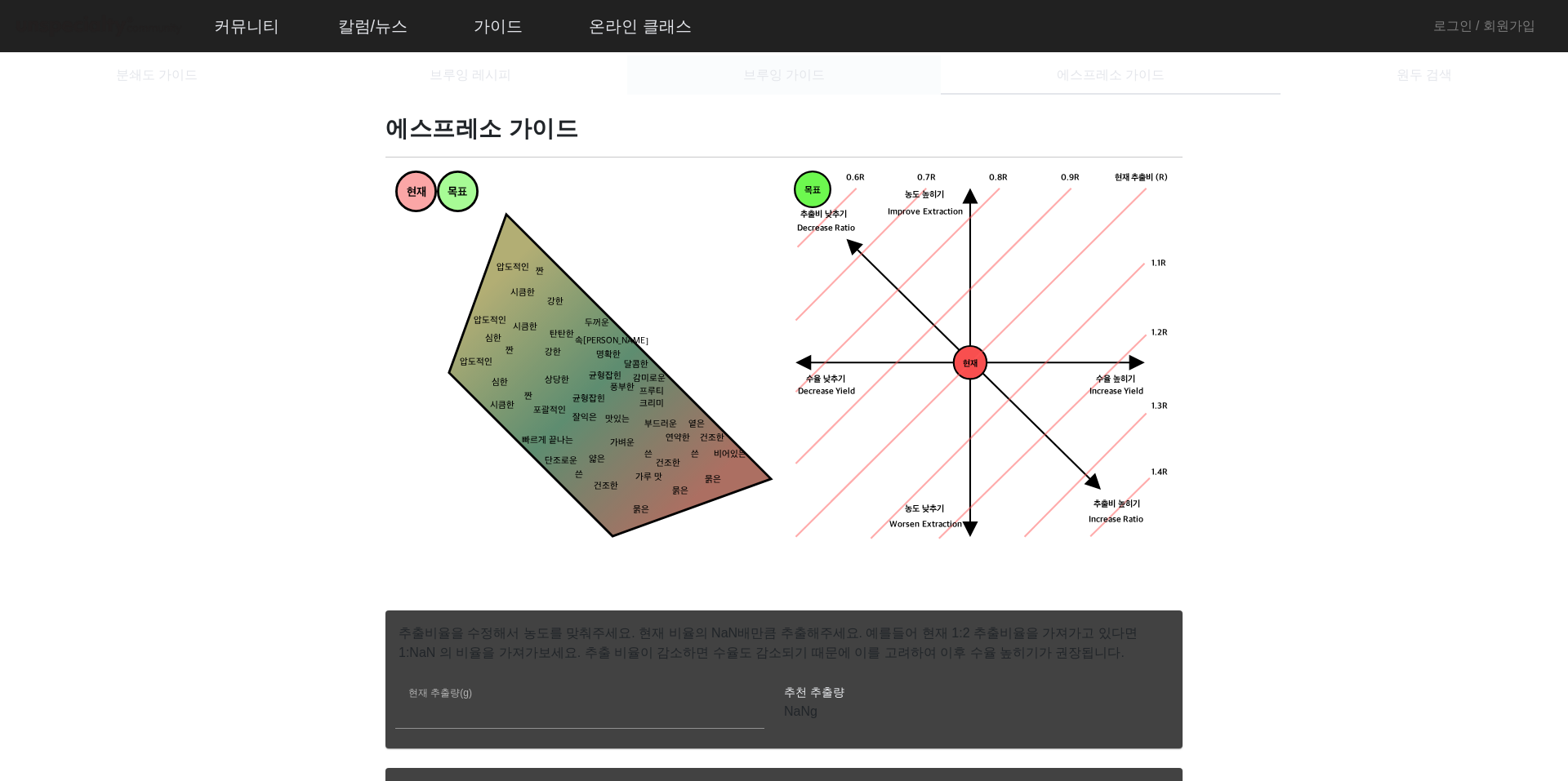
click at [865, 77] on div "브루잉 가이드" at bounding box center [784, 75] width 314 height 39
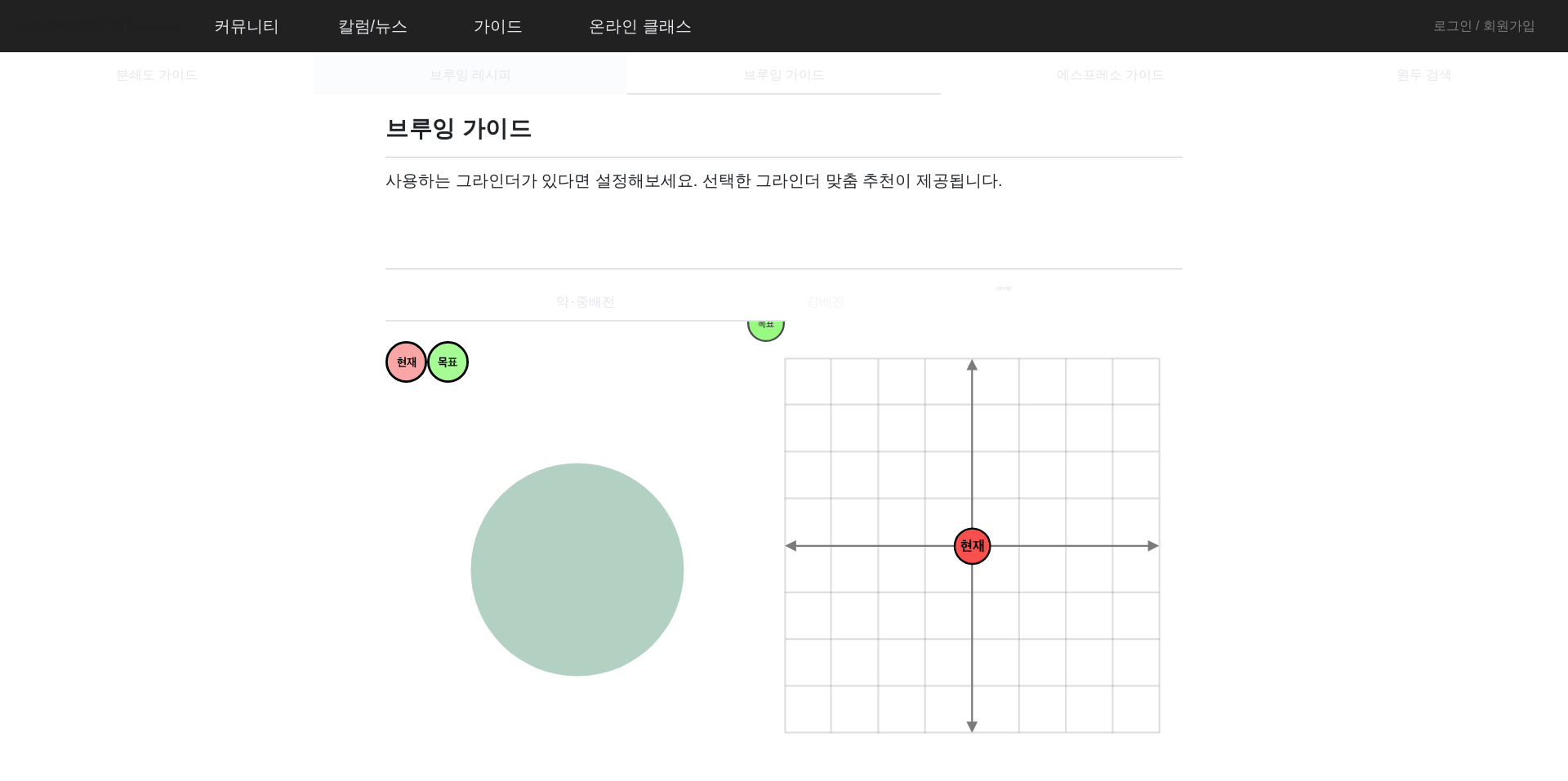
click at [513, 75] on div "브루잉 레시피" at bounding box center [471, 75] width 314 height 39
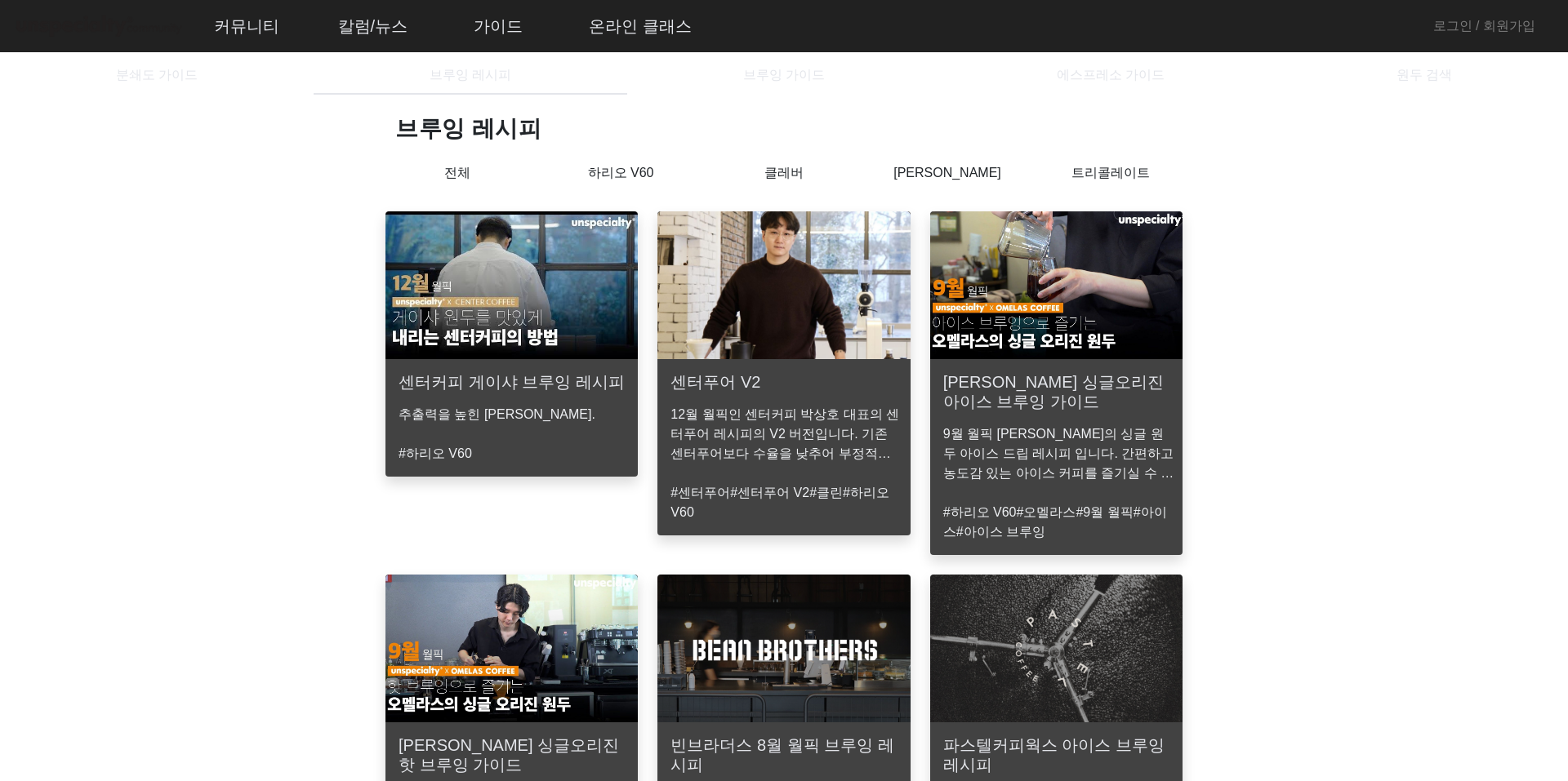
click at [629, 191] on div "하리오 V60" at bounding box center [621, 184] width 163 height 42
click at [635, 184] on div "하리오 V60" at bounding box center [621, 184] width 163 height 42
click at [643, 178] on p "하리오 V60" at bounding box center [621, 173] width 163 height 20
click at [639, 173] on p "하리오 V60" at bounding box center [621, 177] width 163 height 28
click at [1445, 75] on span "원두 검색" at bounding box center [1423, 74] width 56 height 13
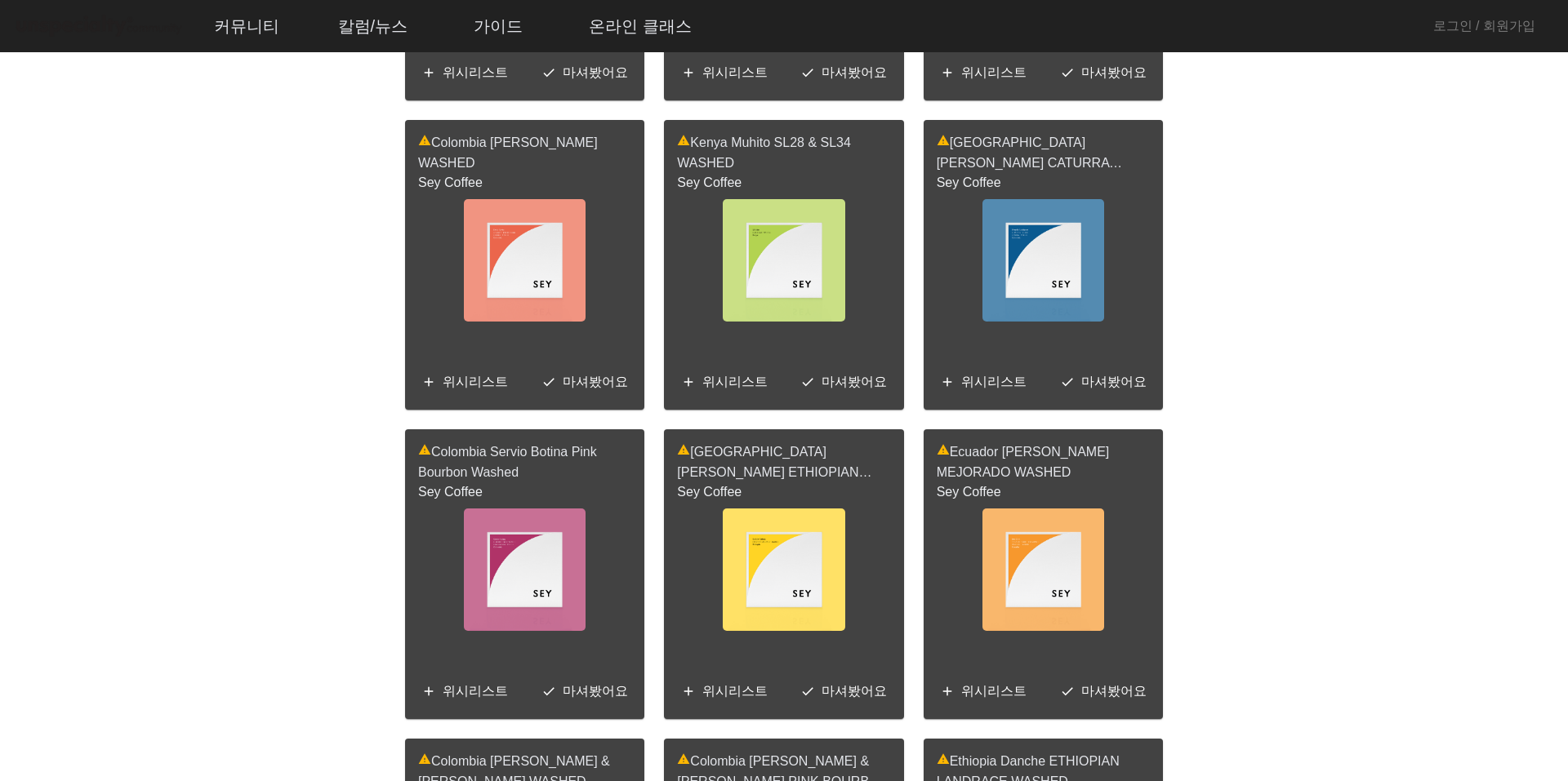
scroll to position [2285, 0]
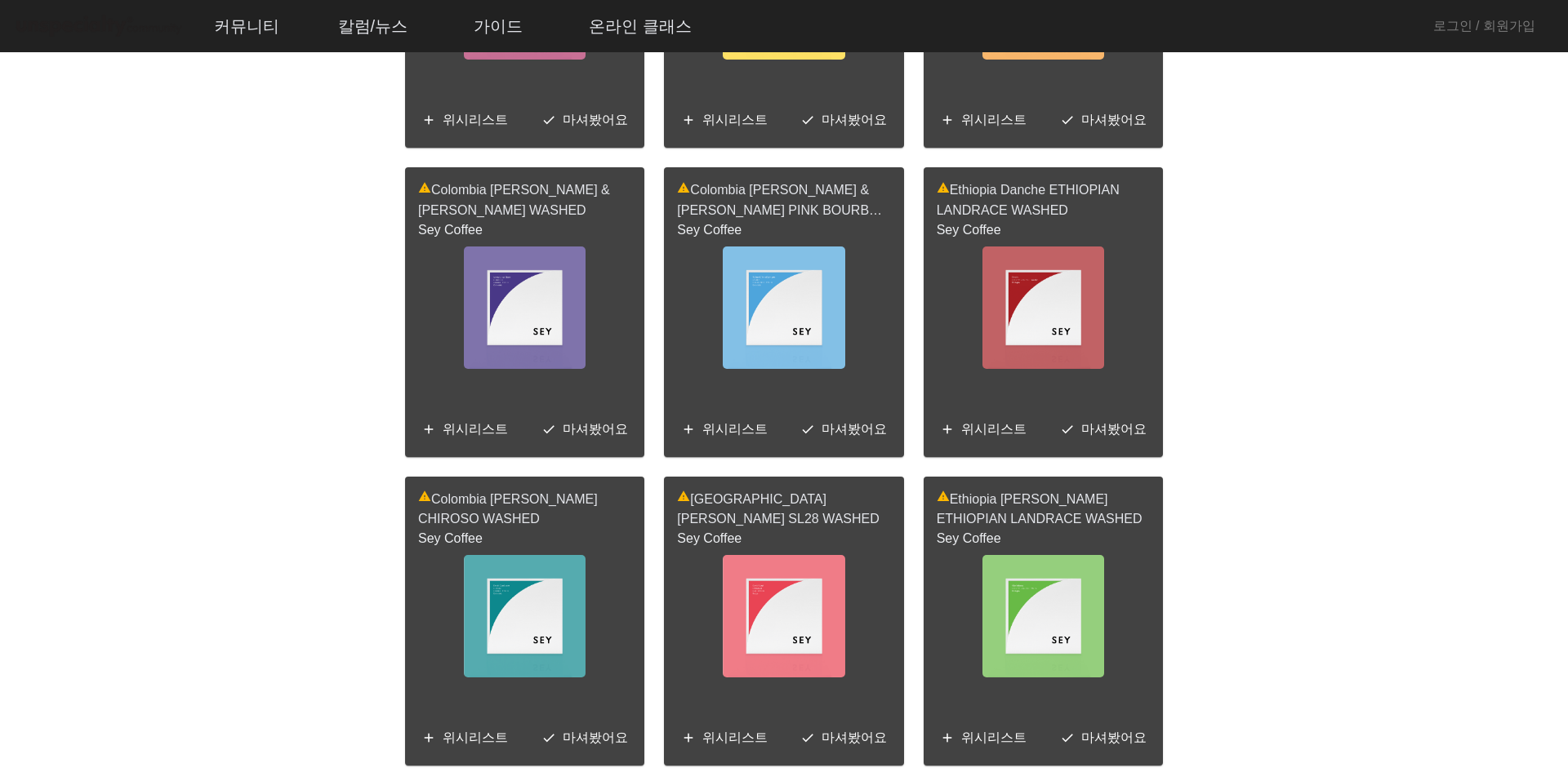
click at [792, 316] on img at bounding box center [783, 308] width 122 height 122
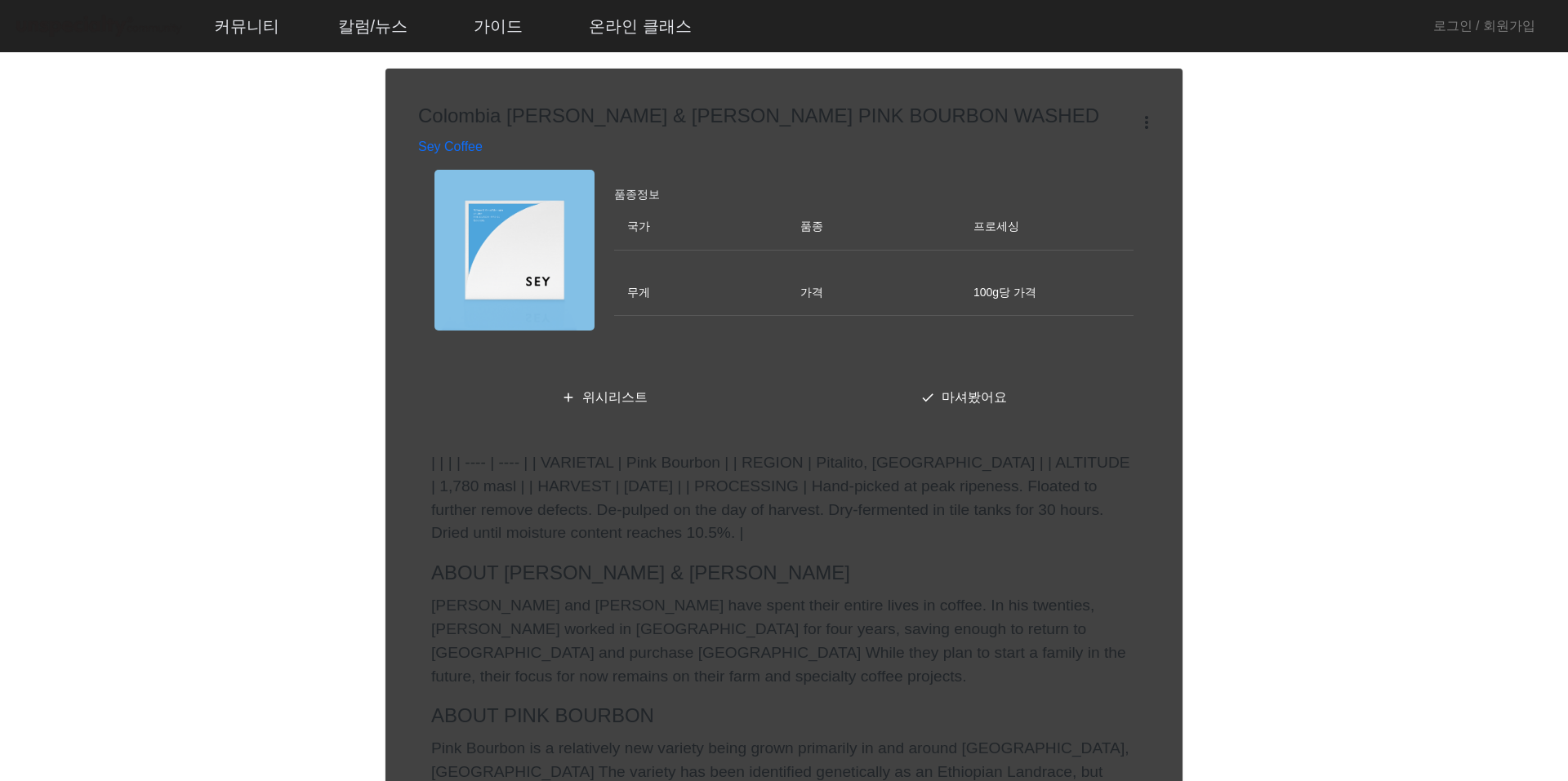
click at [647, 227] on th "국가" at bounding box center [700, 227] width 173 height 46
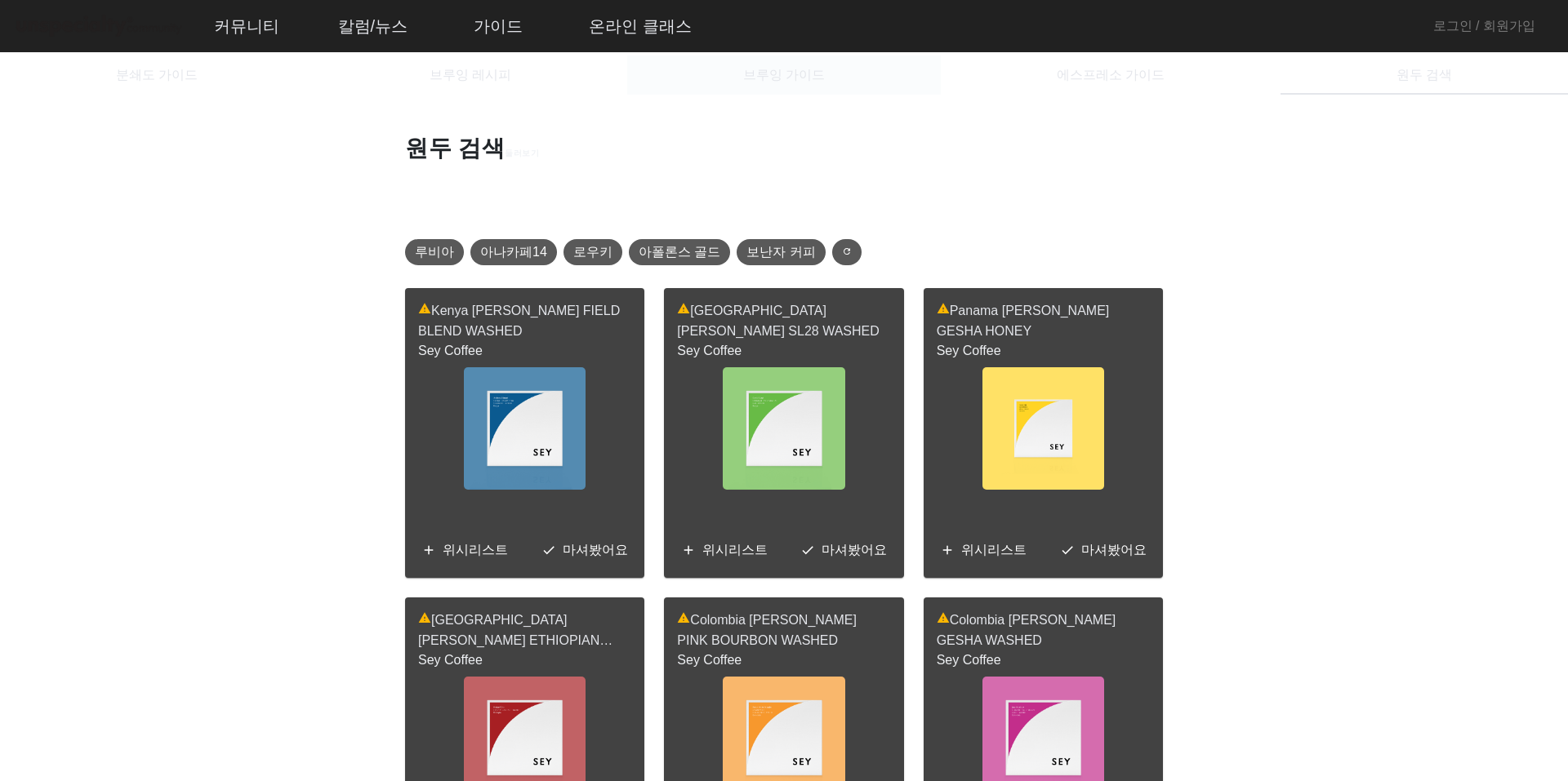
click at [799, 75] on span "브루잉 가이드" at bounding box center [784, 74] width 82 height 13
